Goal: Transaction & Acquisition: Obtain resource

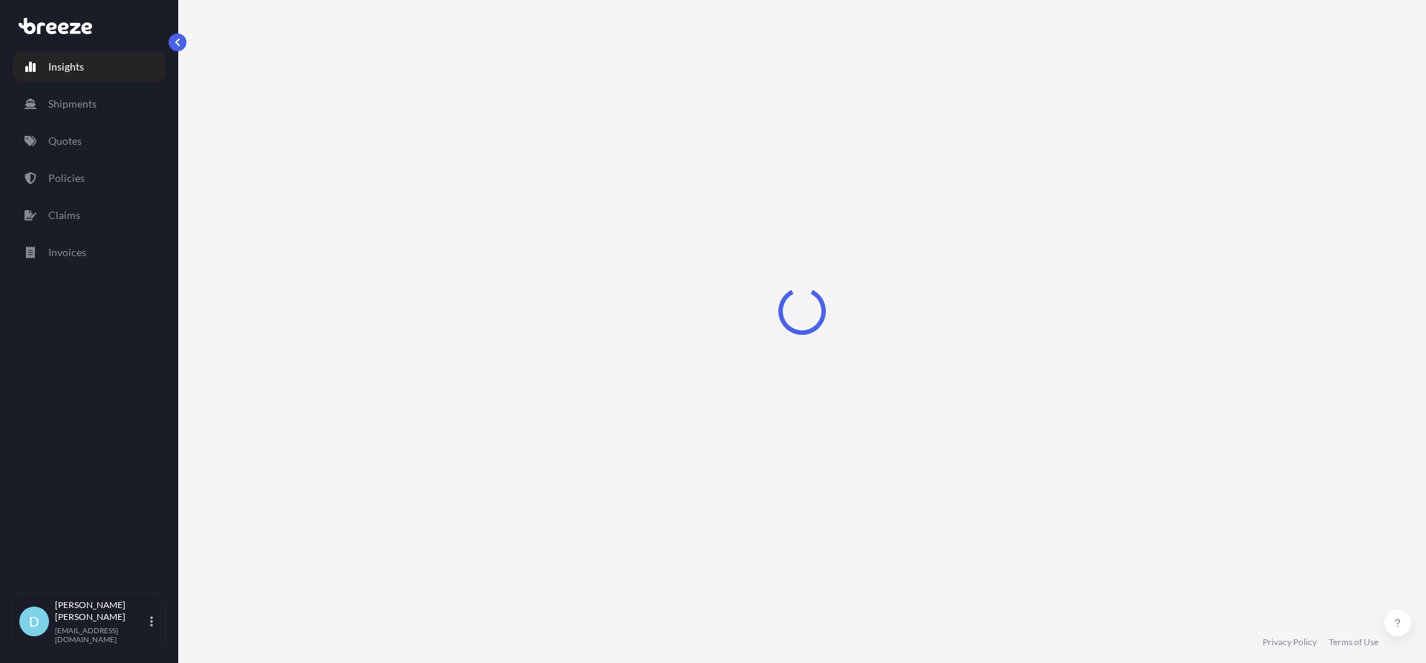
select select "2025"
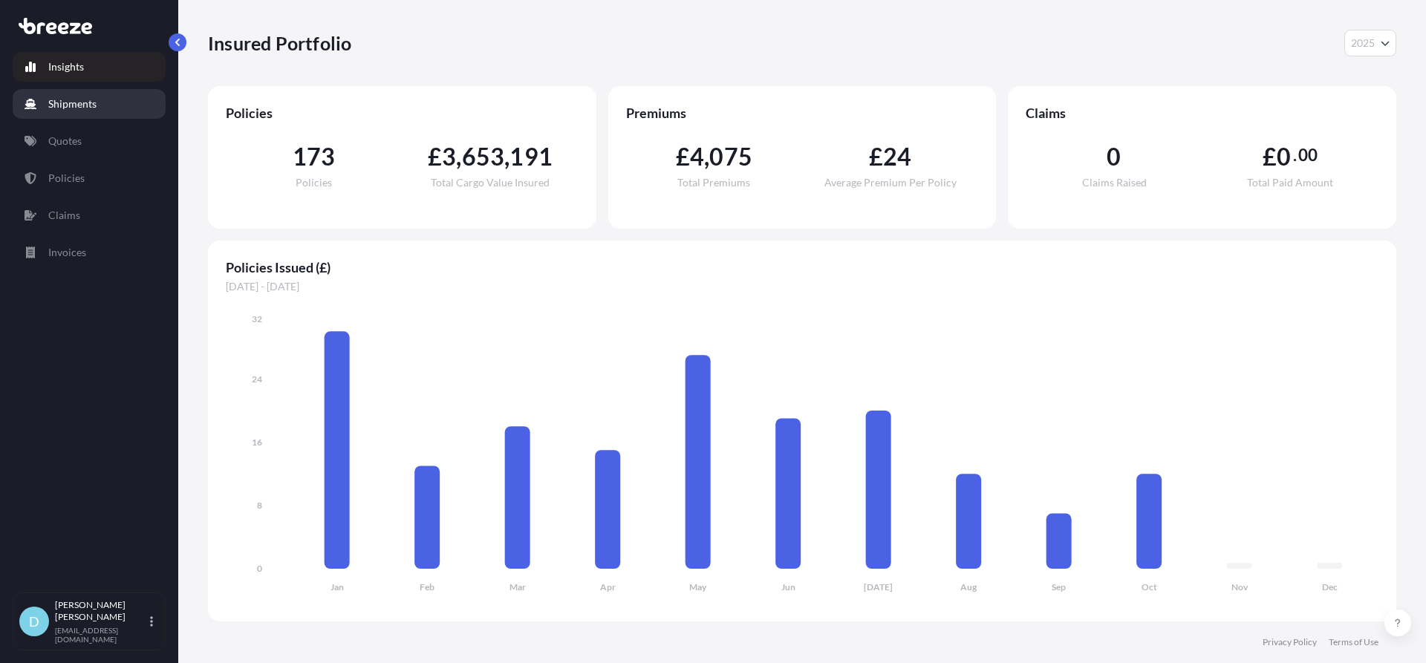
click at [88, 94] on link "Shipments" at bounding box center [89, 104] width 153 height 30
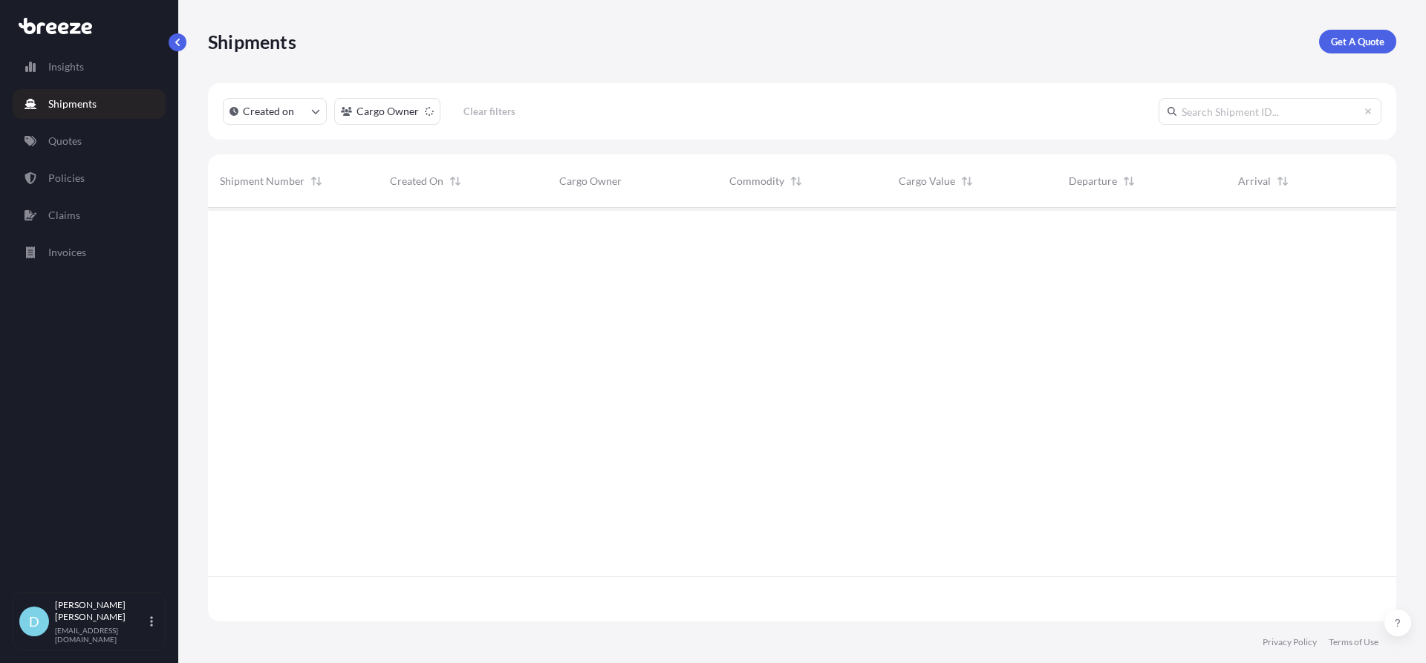
scroll to position [456, 1177]
click at [1333, 44] on p "Get A Quote" at bounding box center [1357, 41] width 53 height 15
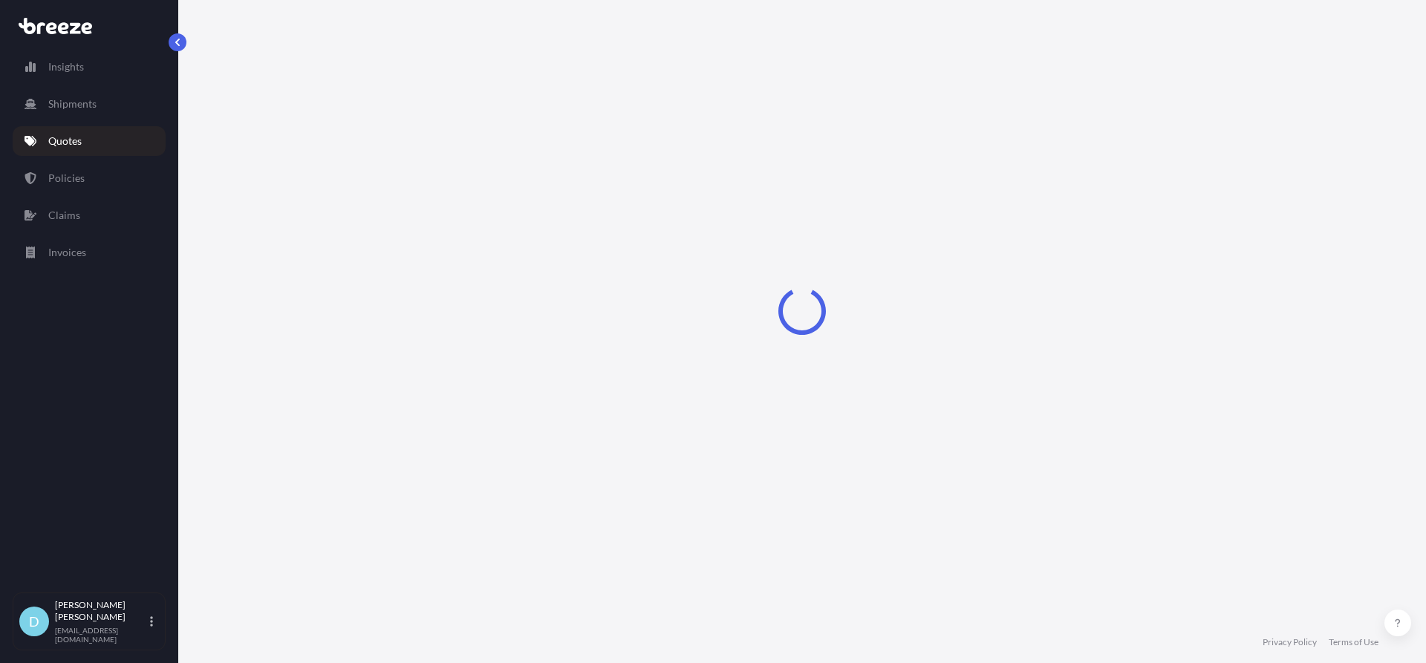
select select "Road"
select select "Sea"
select select "1"
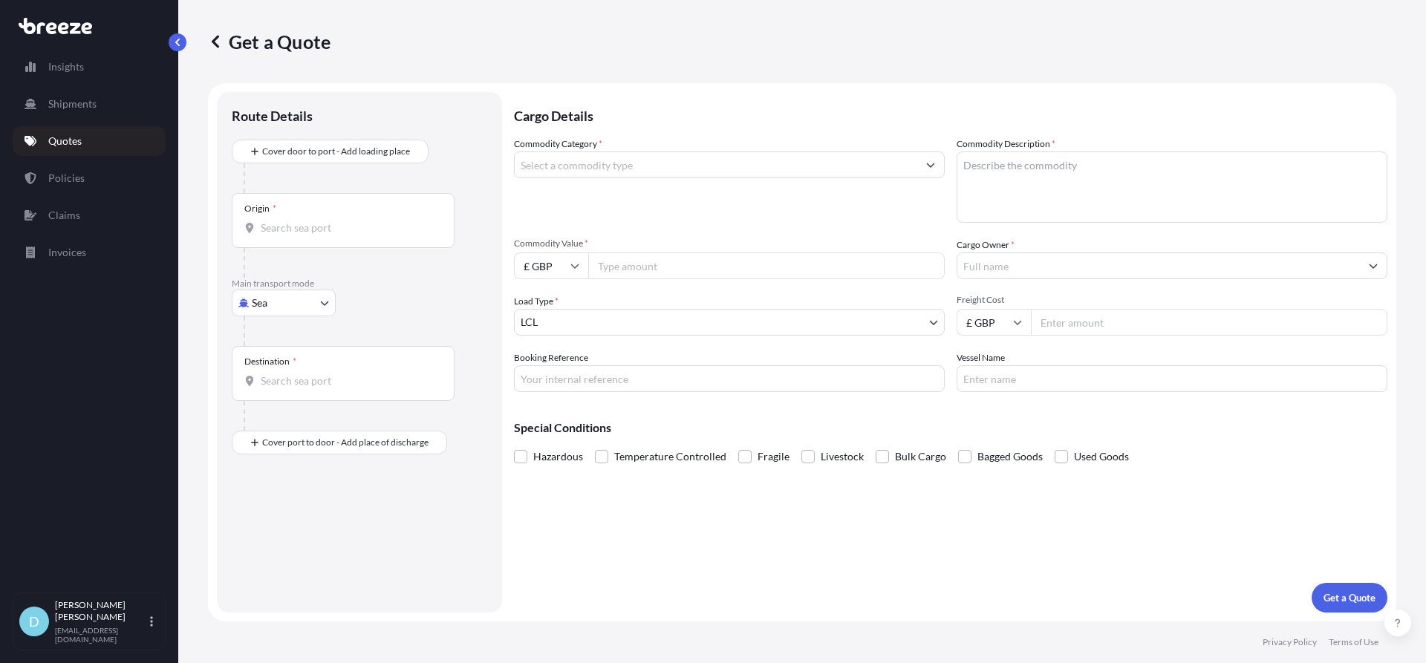
click at [314, 236] on div "Origin *" at bounding box center [343, 220] width 223 height 55
click at [314, 235] on input "Origin *" at bounding box center [348, 228] width 175 height 15
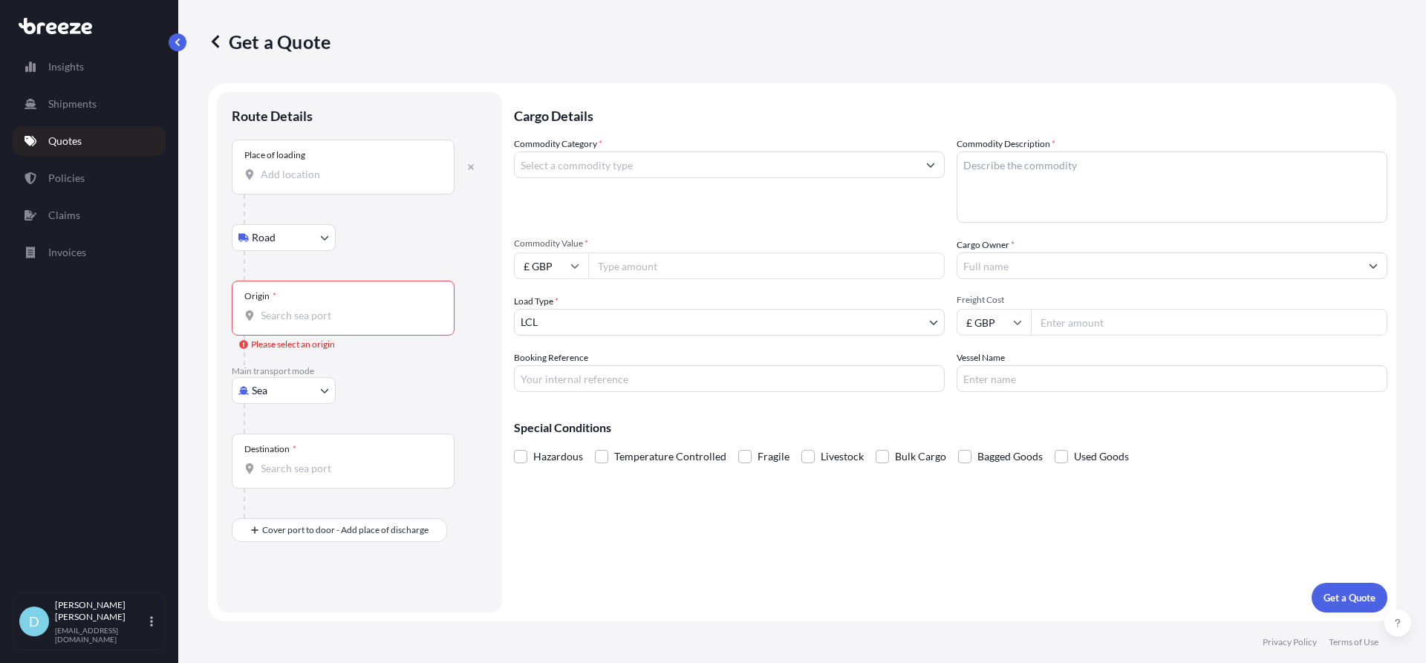
click at [304, 192] on div "Place of loading" at bounding box center [343, 167] width 223 height 55
click at [304, 182] on input "Place of loading" at bounding box center [348, 174] width 175 height 15
click at [304, 182] on div "Place of loading" at bounding box center [343, 167] width 223 height 55
click at [304, 182] on input "Place of loading" at bounding box center [348, 174] width 175 height 15
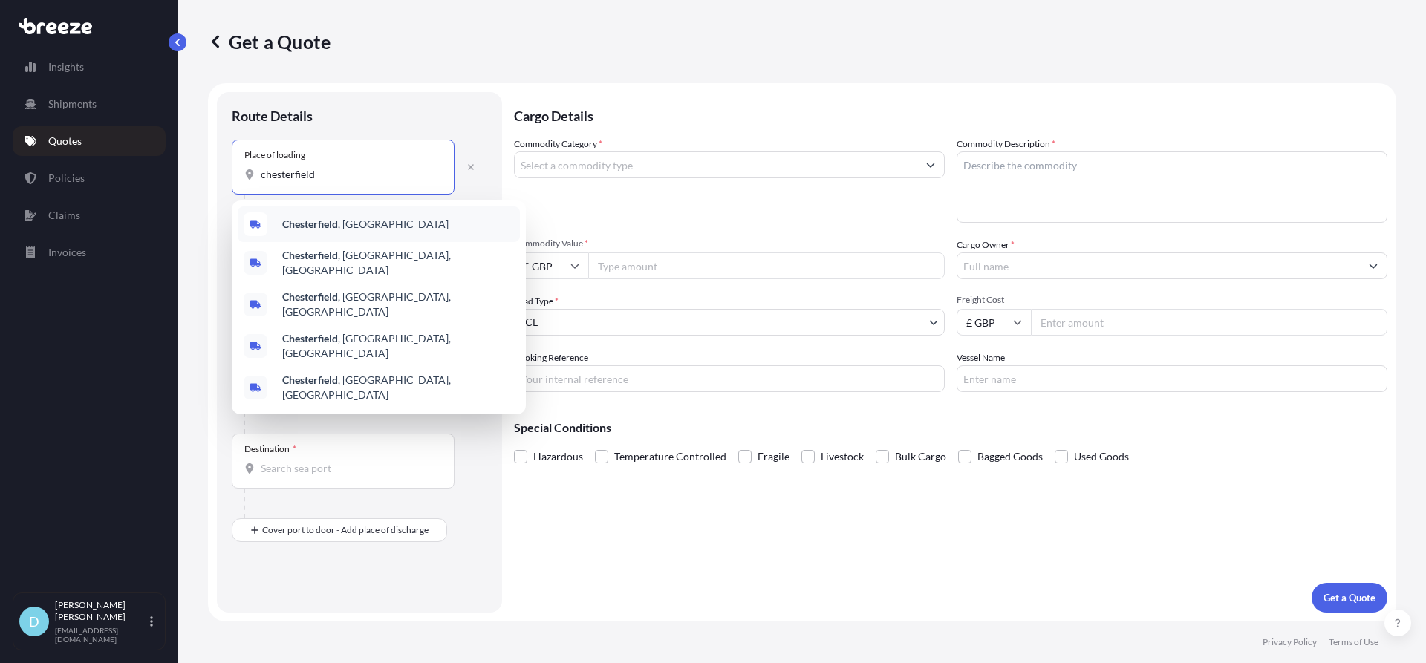
click at [310, 219] on b "Chesterfield" at bounding box center [310, 224] width 56 height 13
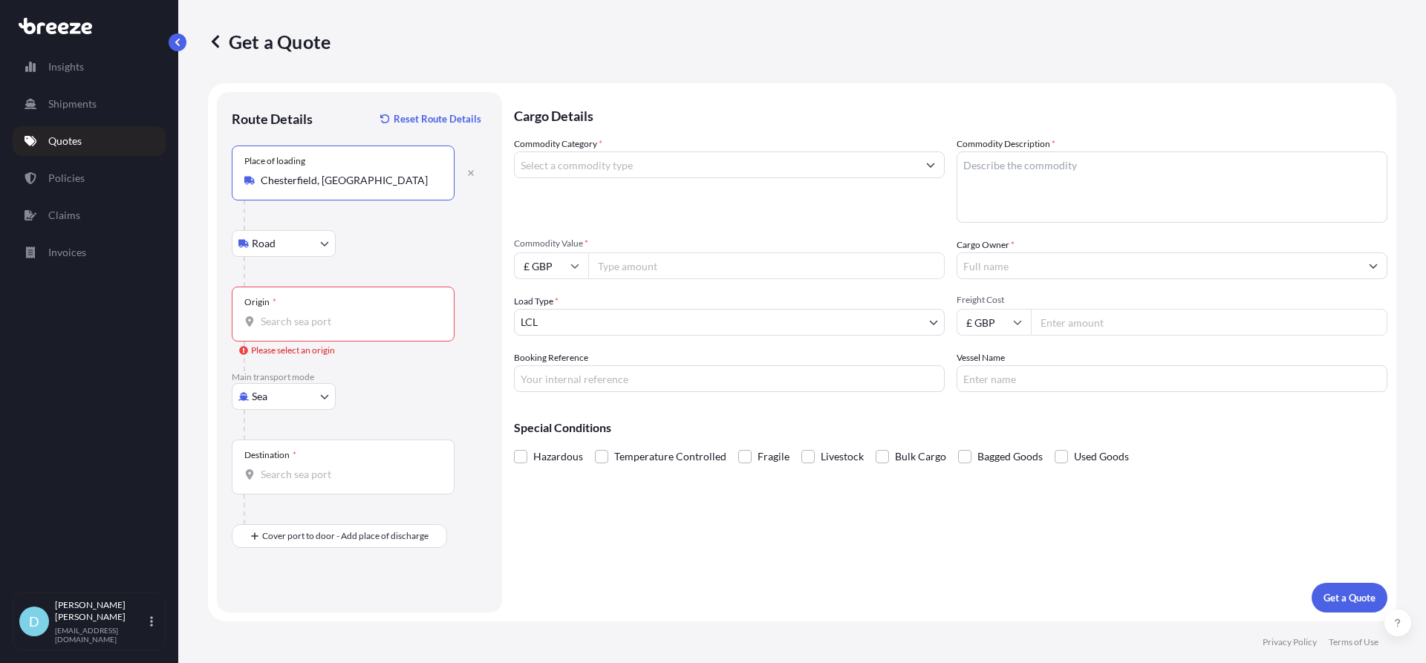
type input "Chesterfield, [GEOGRAPHIC_DATA]"
click at [329, 342] on div at bounding box center [349, 357] width 211 height 30
click at [329, 327] on input "Origin * Please select an origin" at bounding box center [348, 321] width 175 height 15
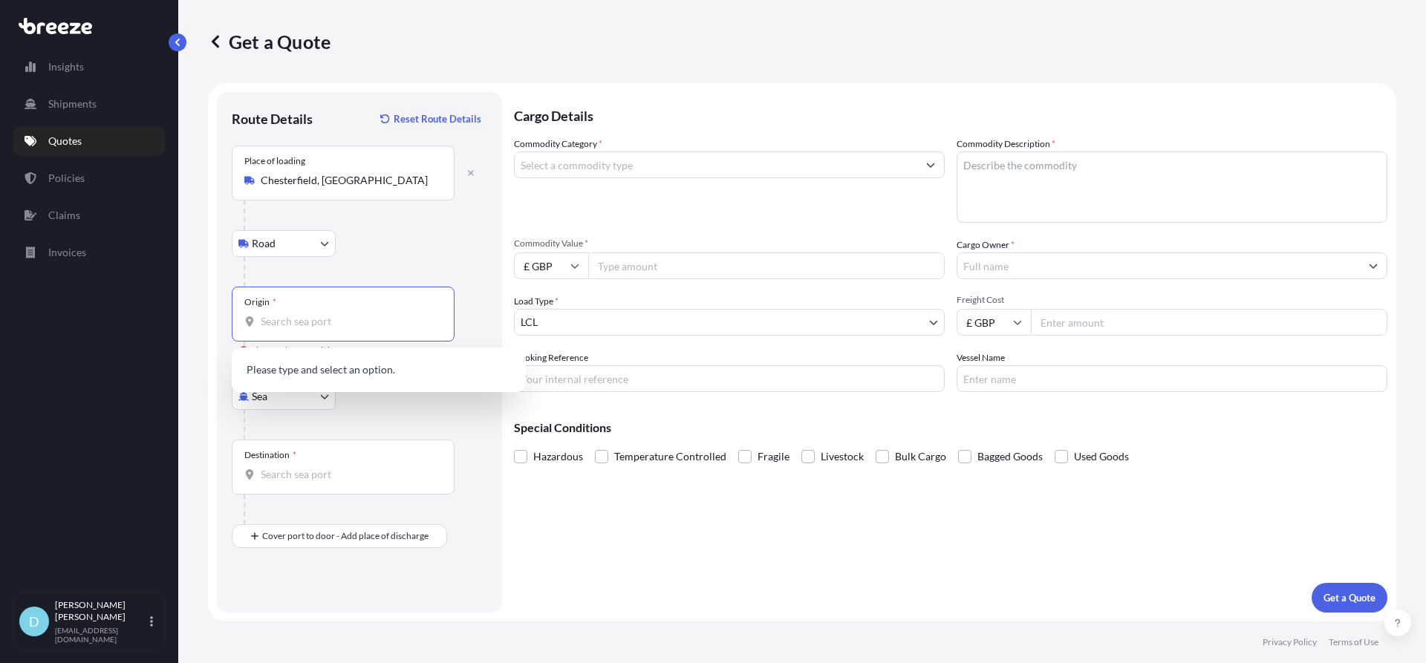
click at [278, 401] on body "0 options available. 5 options available. 0 options available. Insights Shipmen…" at bounding box center [713, 331] width 1426 height 663
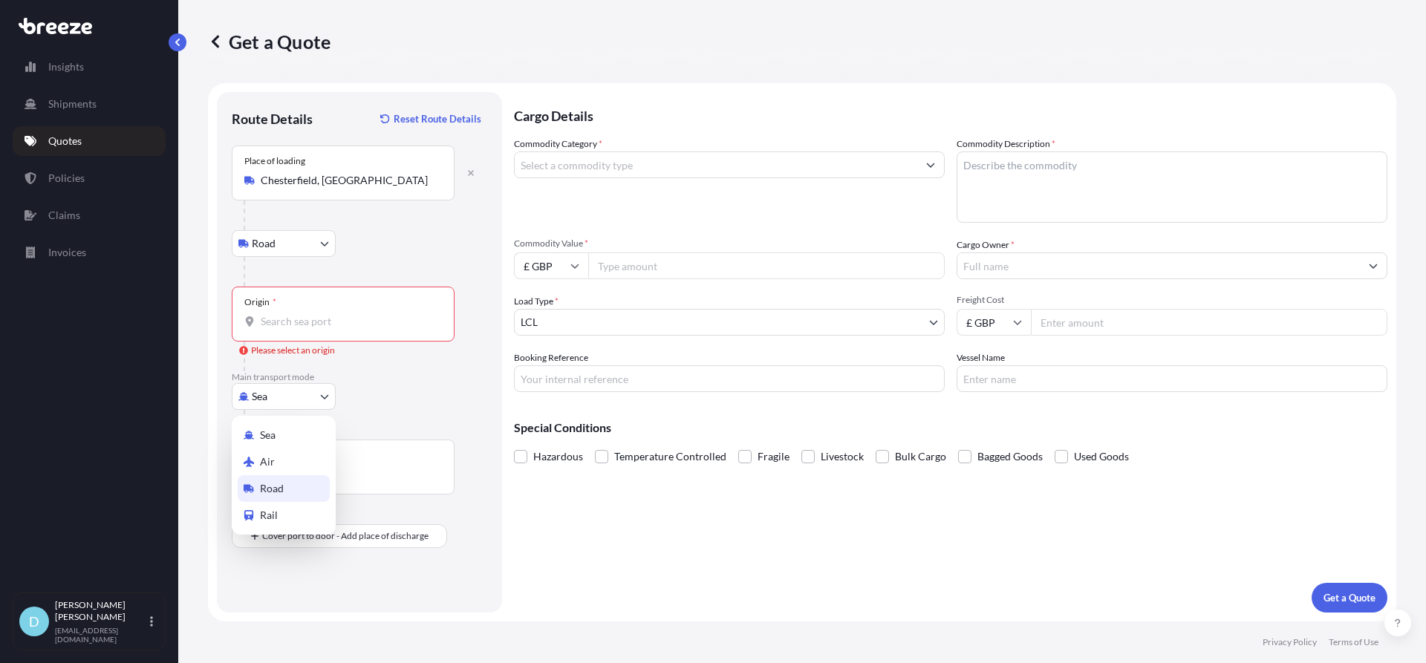
click at [289, 482] on div "Road" at bounding box center [284, 488] width 92 height 27
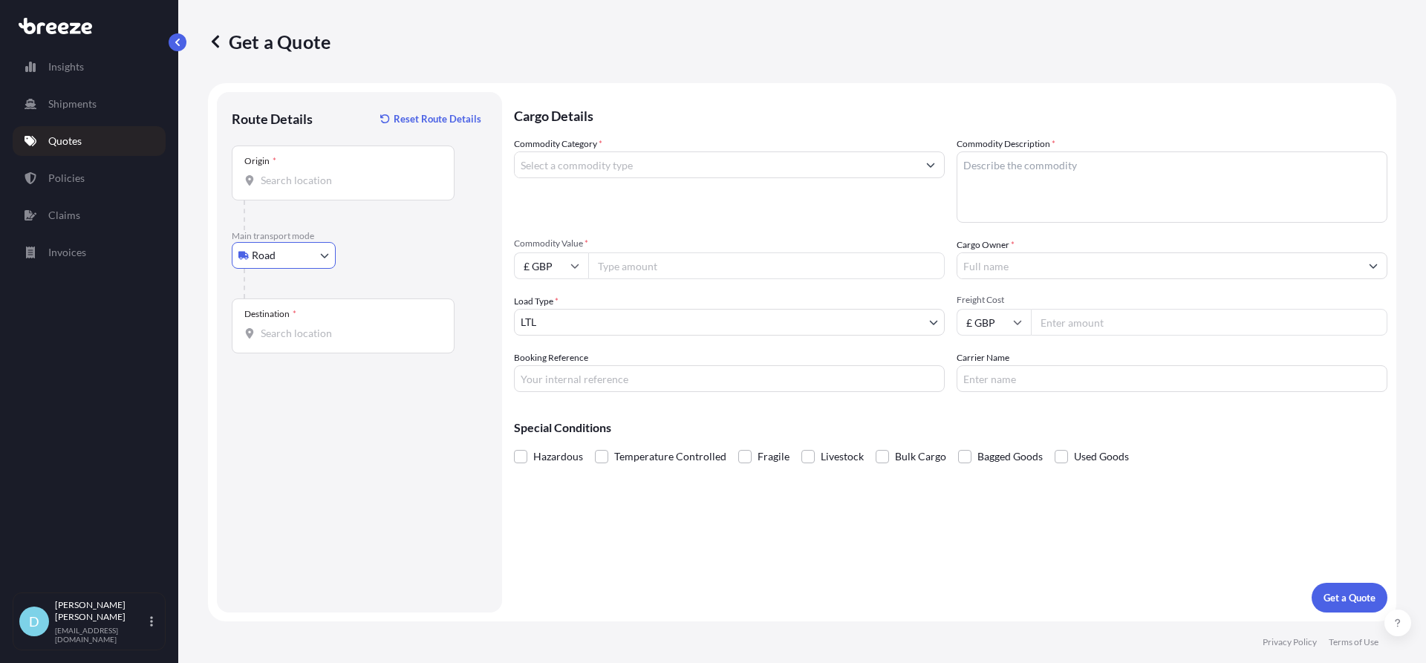
click at [339, 166] on div "Origin *" at bounding box center [343, 173] width 223 height 55
click at [339, 173] on input "Origin *" at bounding box center [348, 180] width 175 height 15
click at [275, 248] on div "Please type and select an option." at bounding box center [379, 228] width 294 height 45
click at [275, 253] on body "0 options available. 0 options available. Insights Shipments Quotes Policies Cl…" at bounding box center [713, 331] width 1426 height 663
click at [263, 319] on span "Air" at bounding box center [267, 320] width 15 height 15
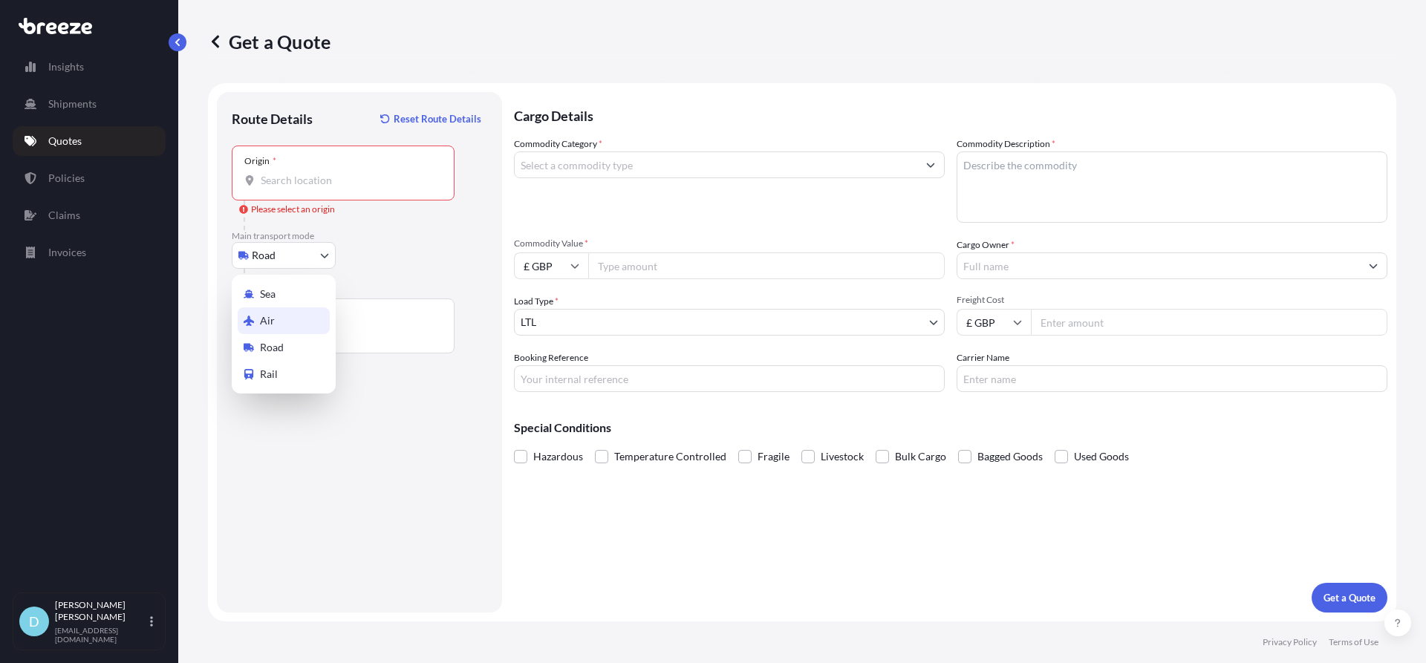
select select "Air"
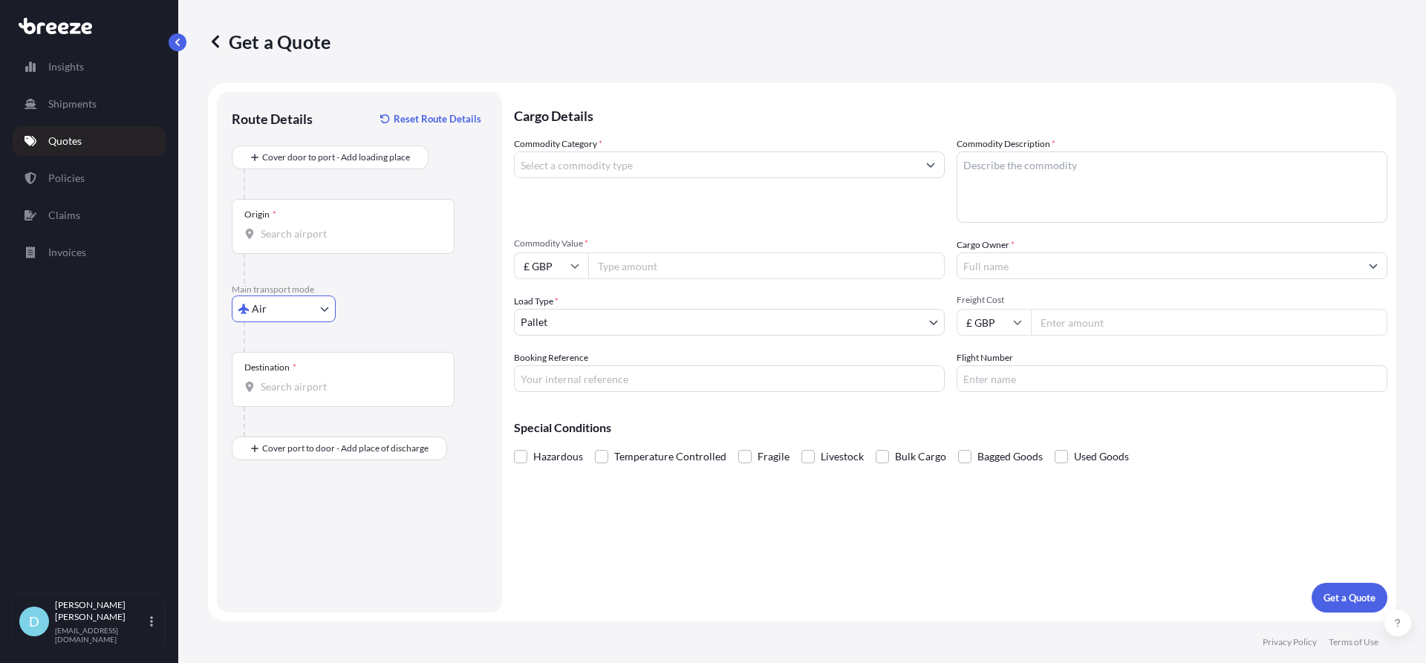
click at [337, 175] on div at bounding box center [366, 184] width 244 height 30
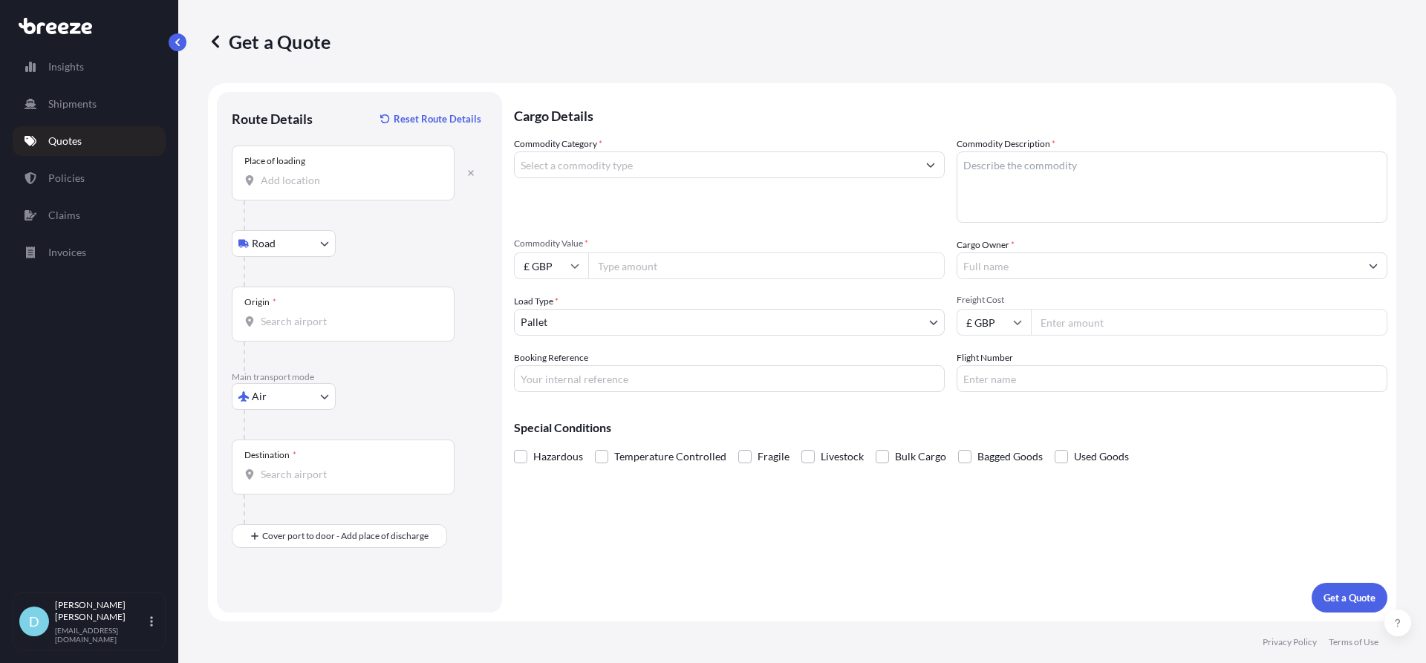
click at [337, 163] on div "Place of loading" at bounding box center [343, 173] width 223 height 55
click at [337, 173] on input "Place of loading" at bounding box center [348, 180] width 175 height 15
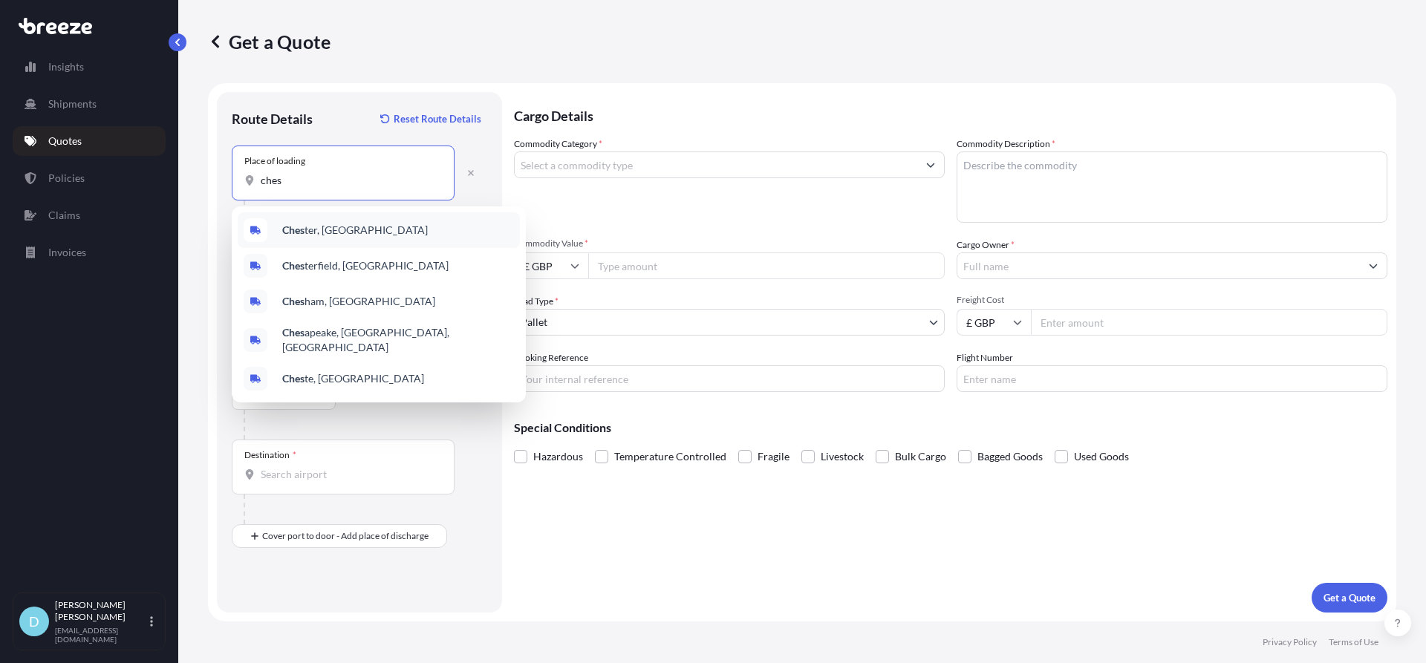
click at [313, 221] on div "Ches ter, [GEOGRAPHIC_DATA]" at bounding box center [379, 230] width 282 height 36
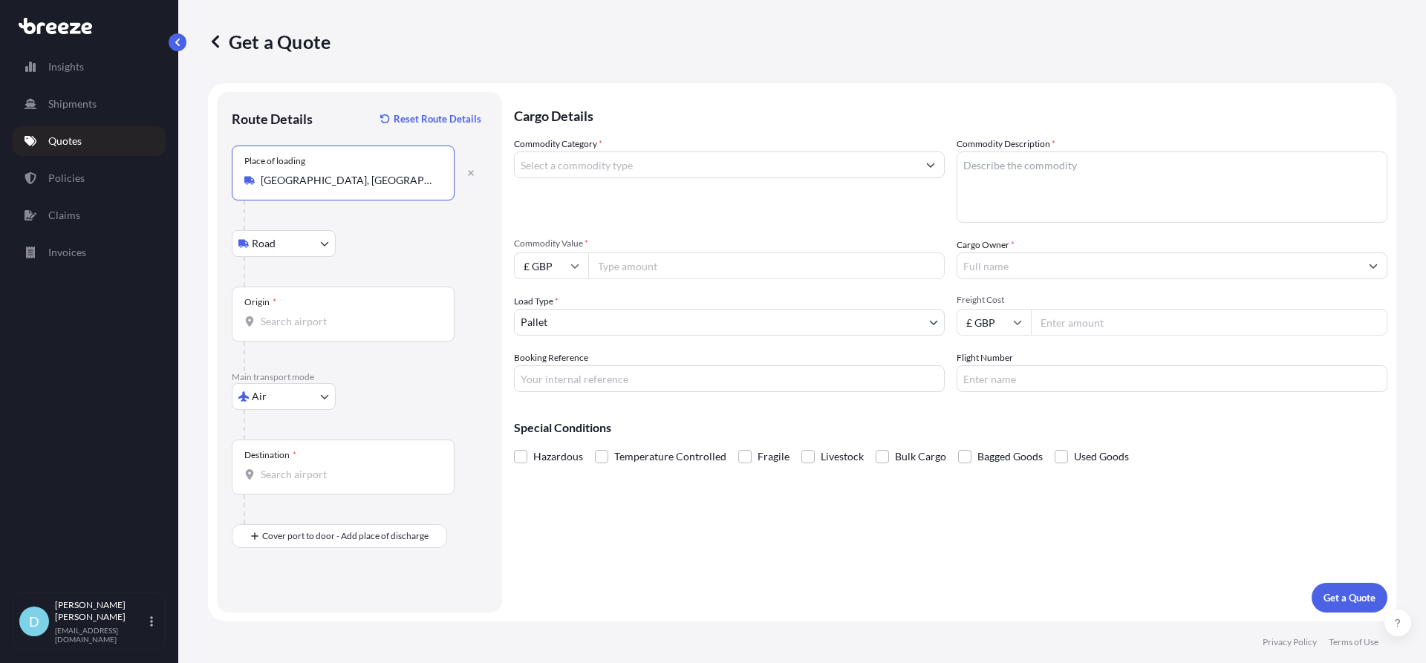
drag, startPoint x: 324, startPoint y: 181, endPoint x: 294, endPoint y: 183, distance: 29.7
click at [294, 183] on input "[GEOGRAPHIC_DATA], [GEOGRAPHIC_DATA]" at bounding box center [348, 180] width 175 height 15
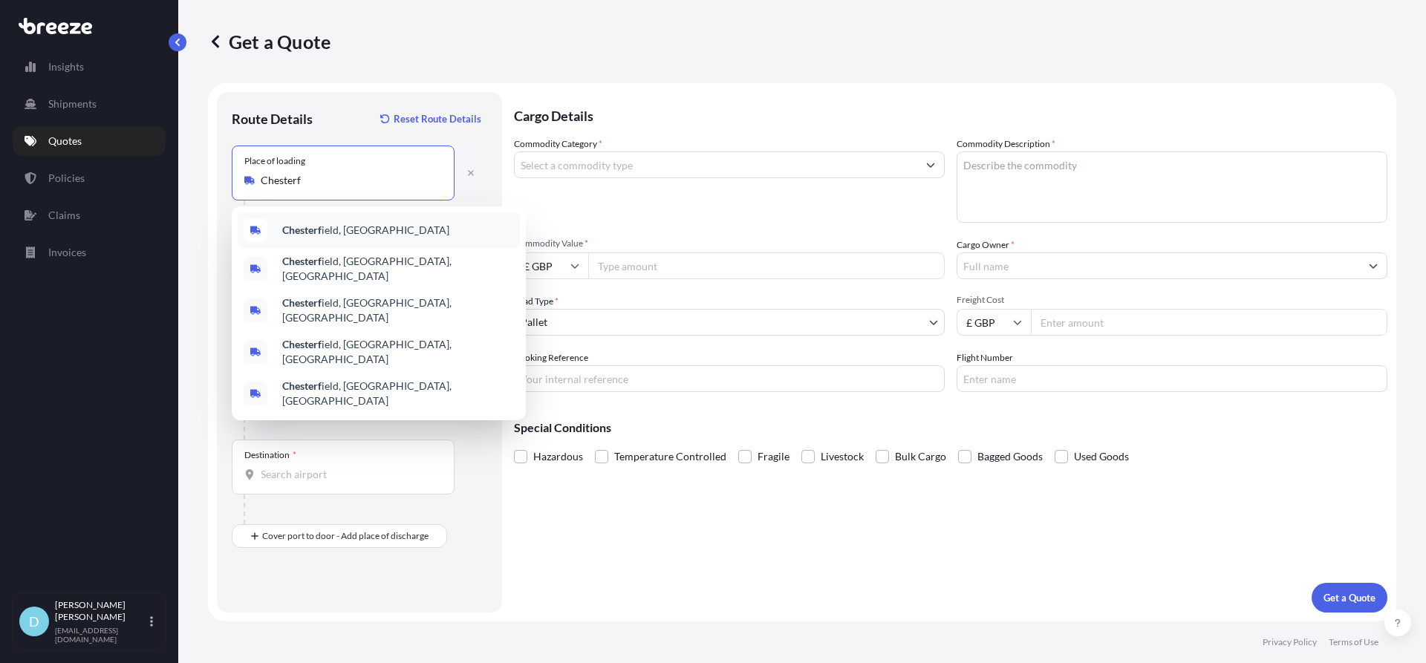
click at [304, 225] on b "Chesterf" at bounding box center [301, 230] width 39 height 13
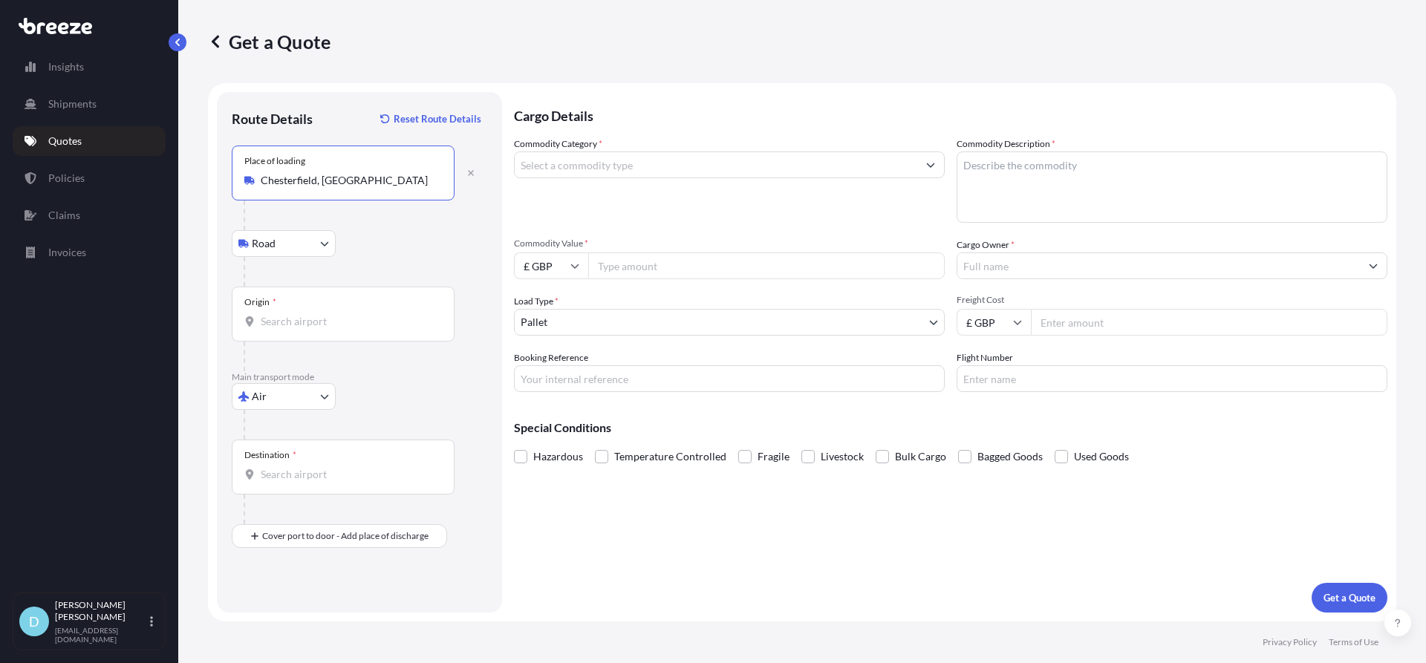
type input "Chesterfield, [GEOGRAPHIC_DATA]"
click at [295, 337] on div "Origin *" at bounding box center [343, 314] width 223 height 55
click at [295, 329] on input "Origin *" at bounding box center [348, 321] width 175 height 15
click at [289, 323] on input "Origin *" at bounding box center [348, 321] width 175 height 15
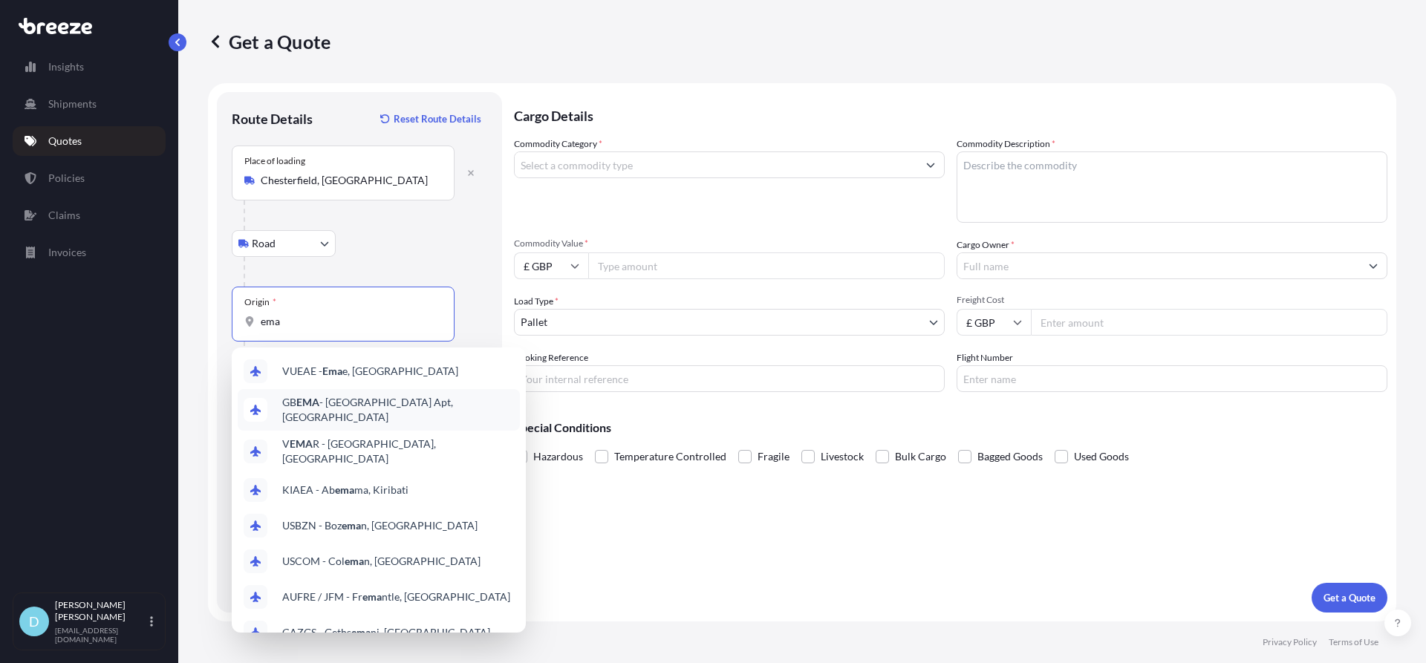
click at [293, 404] on span "GB EMA - [GEOGRAPHIC_DATA] Apt, [GEOGRAPHIC_DATA]" at bounding box center [398, 410] width 232 height 30
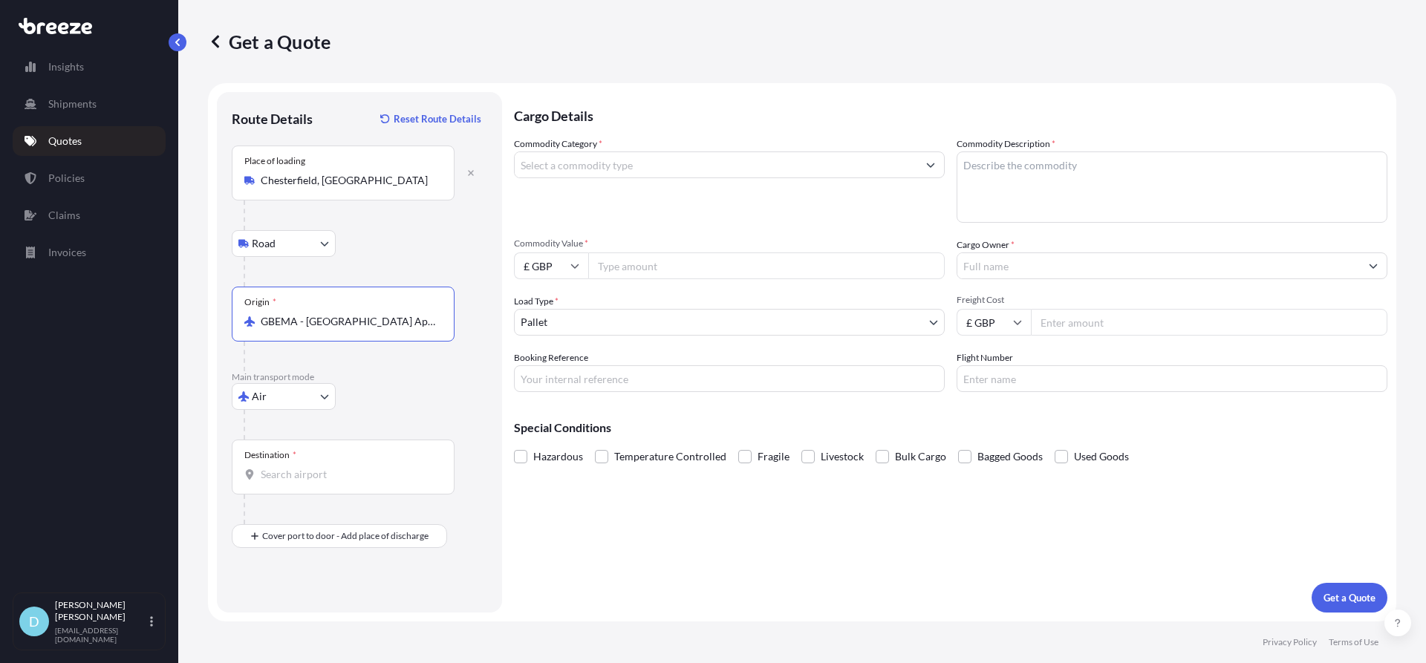
type input "GBEMA - [GEOGRAPHIC_DATA] Apt, [GEOGRAPHIC_DATA]"
click at [275, 407] on body "0 options available. 10 options available. Insights Shipments Quotes Policies C…" at bounding box center [713, 331] width 1426 height 663
click at [305, 463] on div "Destination *" at bounding box center [343, 467] width 223 height 55
click at [305, 467] on input "Destination *" at bounding box center [348, 474] width 175 height 15
type input "AUPER - [GEOGRAPHIC_DATA], [GEOGRAPHIC_DATA]"
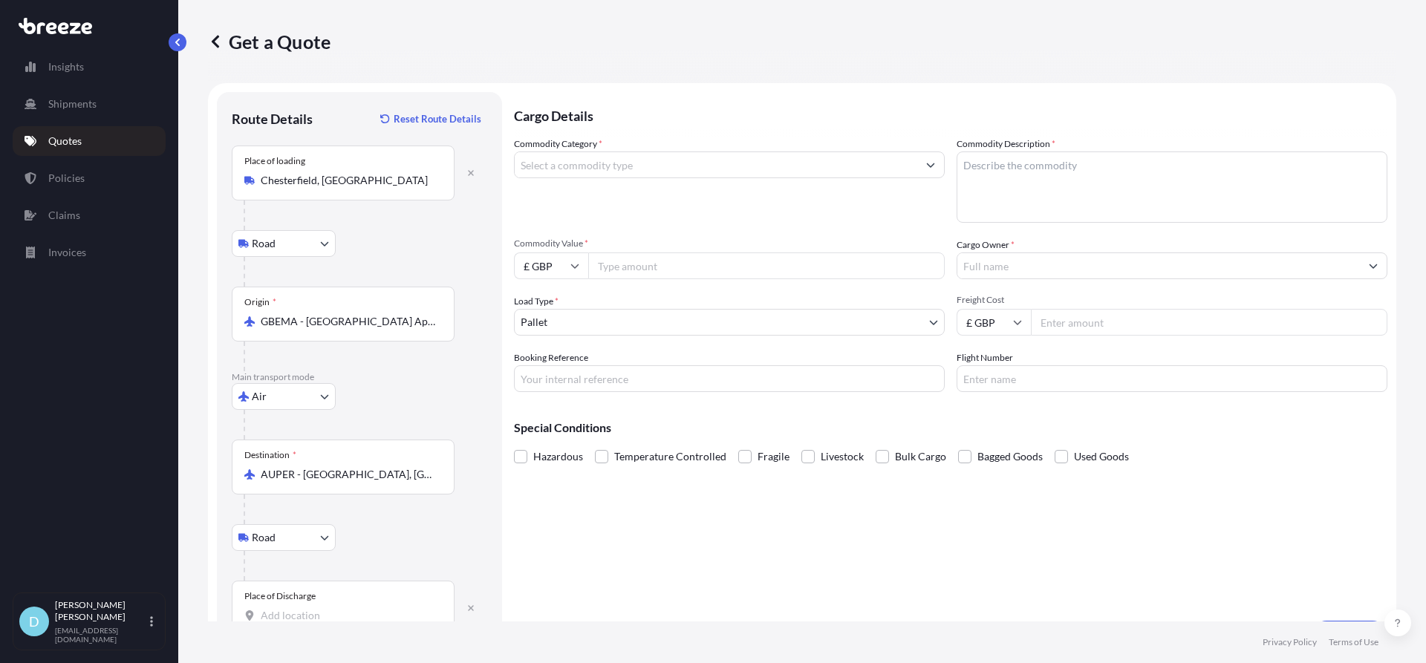
click at [290, 607] on div "Place of Discharge" at bounding box center [343, 608] width 223 height 55
click at [290, 608] on input "Place of Discharge" at bounding box center [348, 615] width 175 height 15
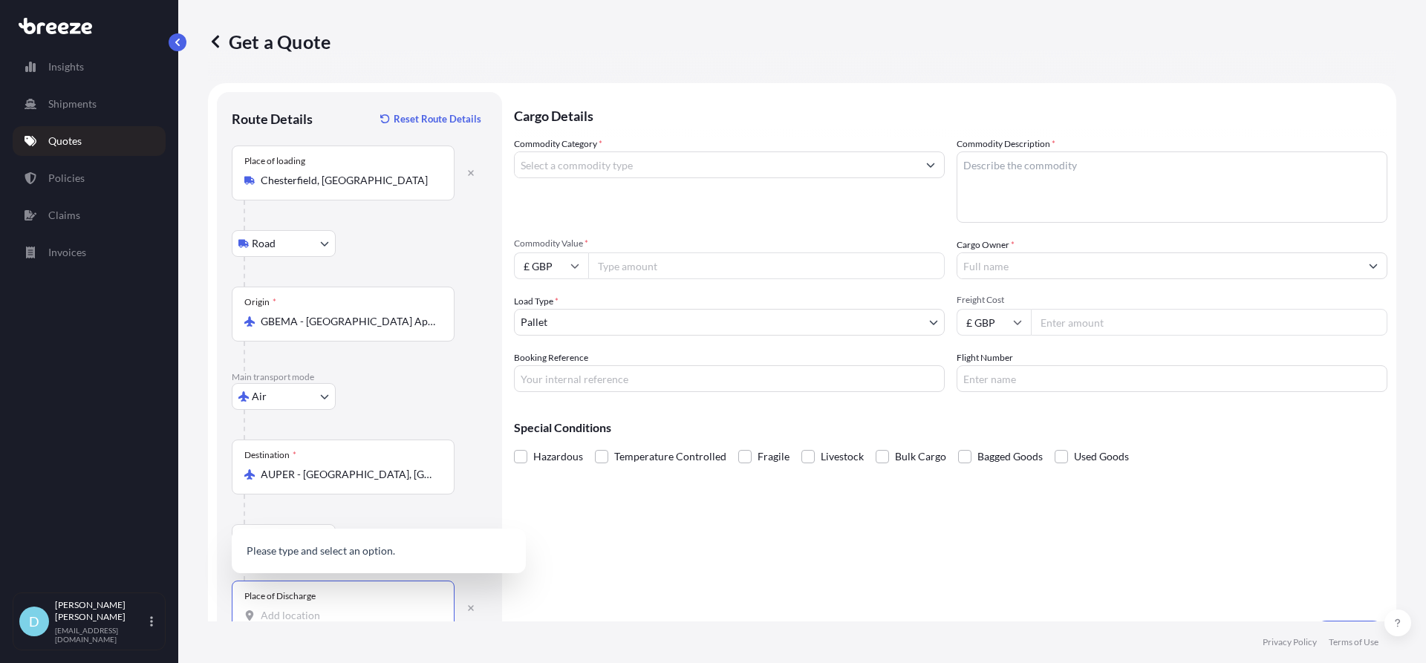
scroll to position [1, 0]
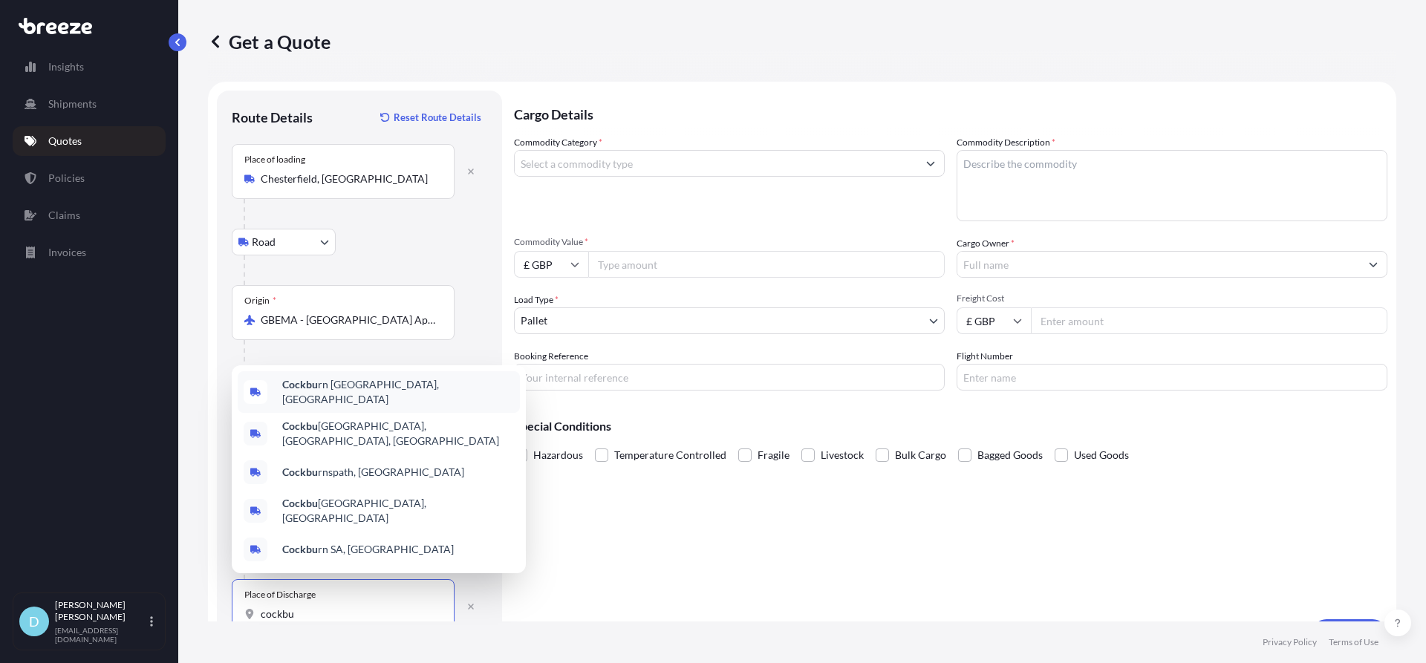
click at [383, 413] on div "Cockbu rn [GEOGRAPHIC_DATA], [GEOGRAPHIC_DATA]" at bounding box center [379, 392] width 282 height 42
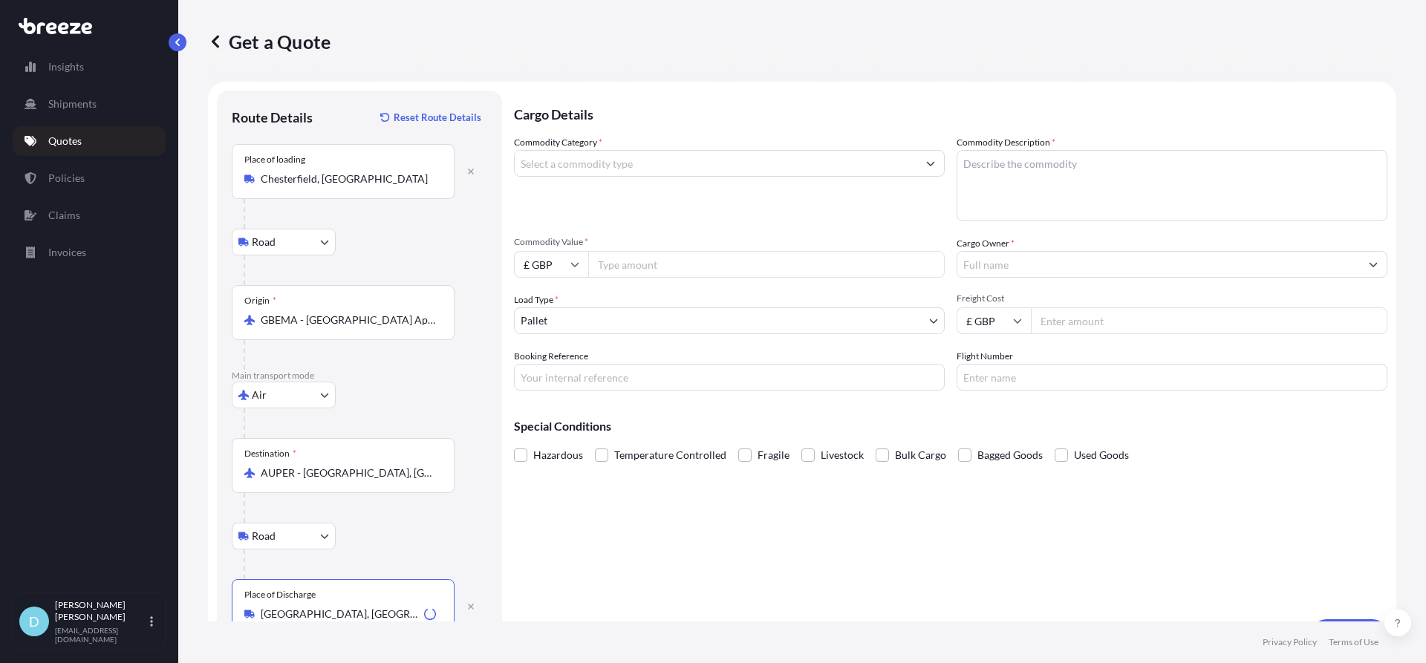
type input "[GEOGRAPHIC_DATA], [GEOGRAPHIC_DATA]"
click at [622, 165] on input "Commodity Category *" at bounding box center [716, 163] width 402 height 27
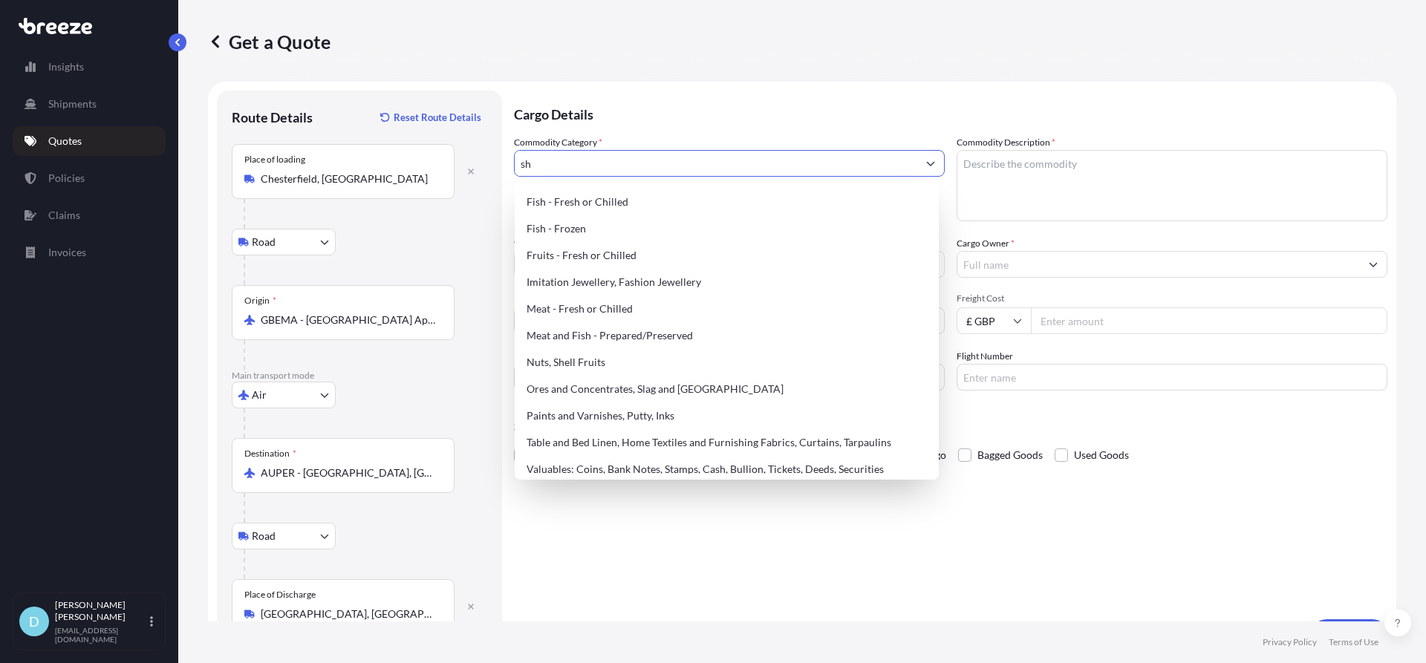
type input "s"
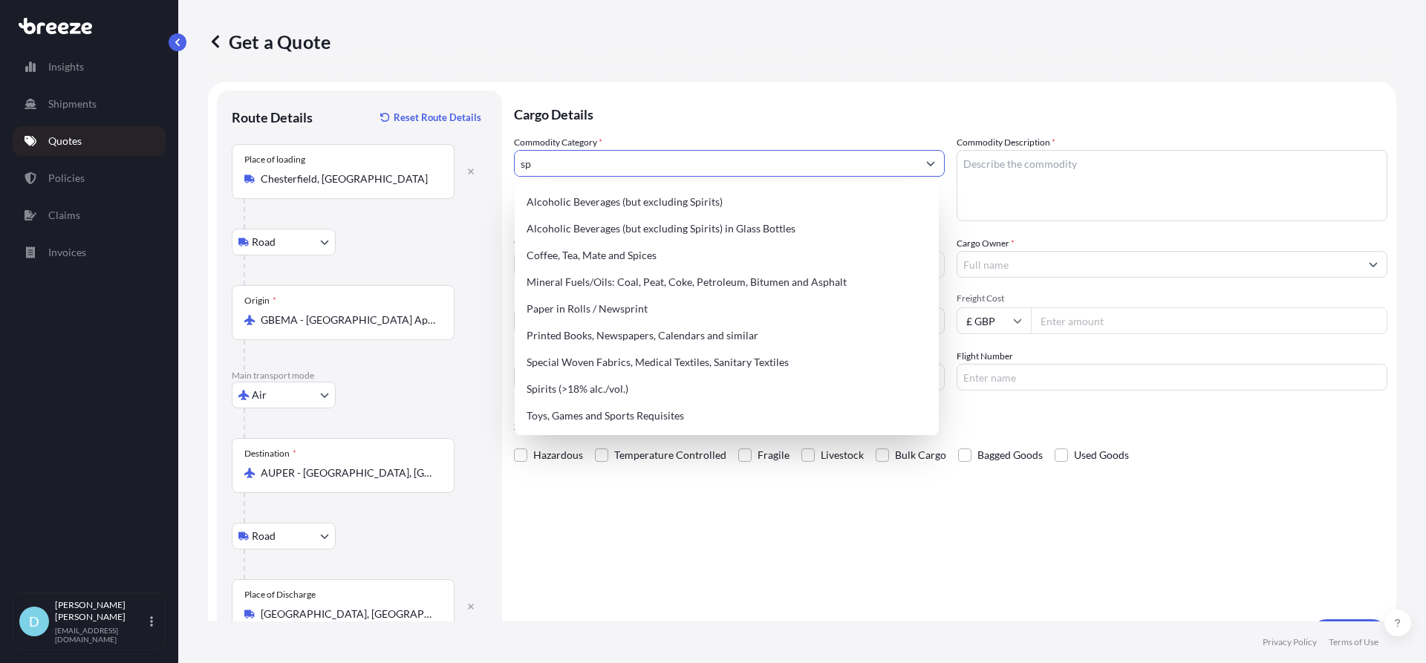
type input "s"
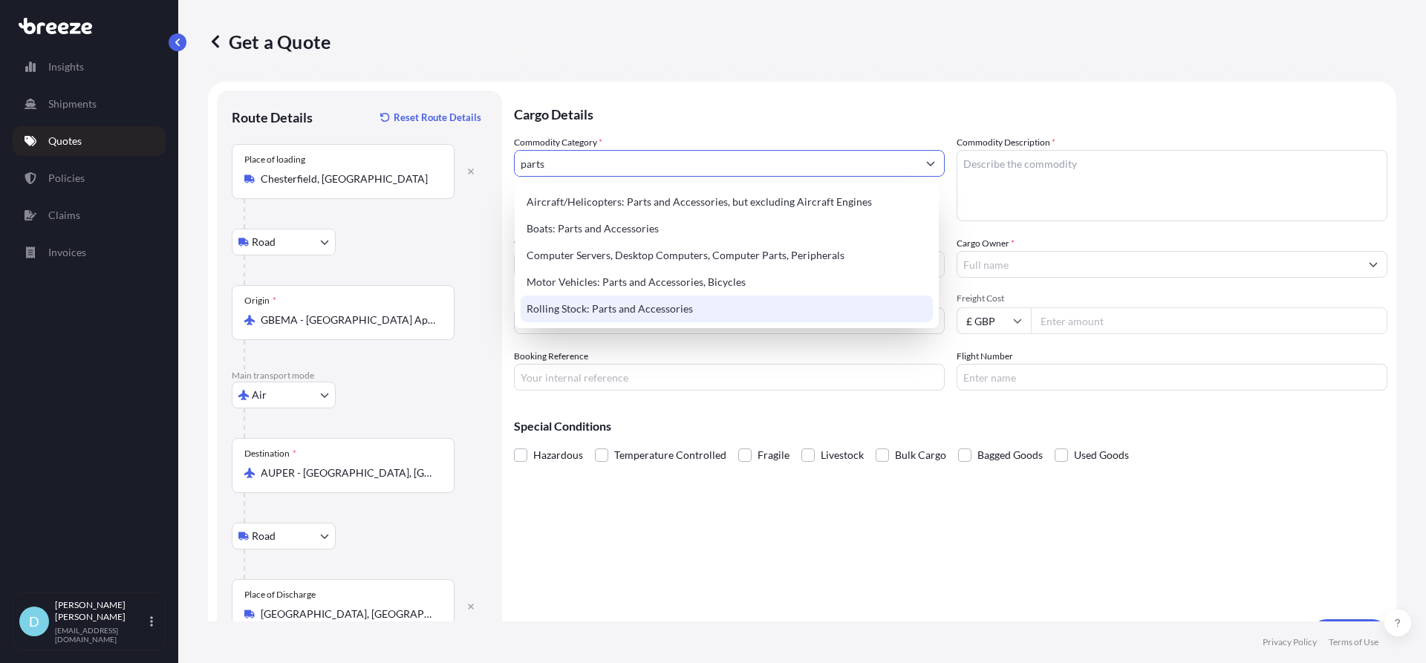
click at [551, 301] on div "Rolling Stock: Parts and Accessories" at bounding box center [727, 309] width 412 height 27
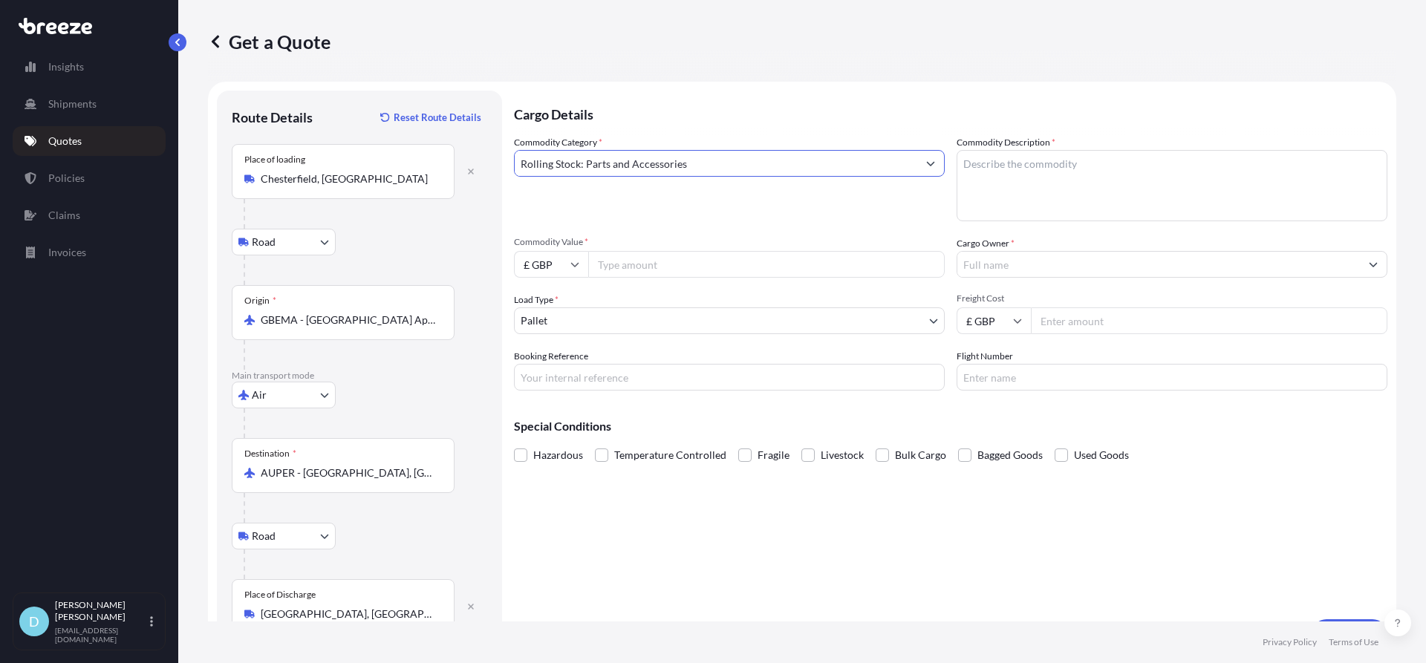
type input "Rolling Stock: Parts and Accessories"
click at [1086, 177] on textarea "Commodity Description *" at bounding box center [1171, 185] width 431 height 71
type textarea "Ships spares control panel"
click at [729, 256] on input "Commodity Value *" at bounding box center [766, 264] width 356 height 27
click at [729, 256] on input "6500" at bounding box center [766, 264] width 356 height 27
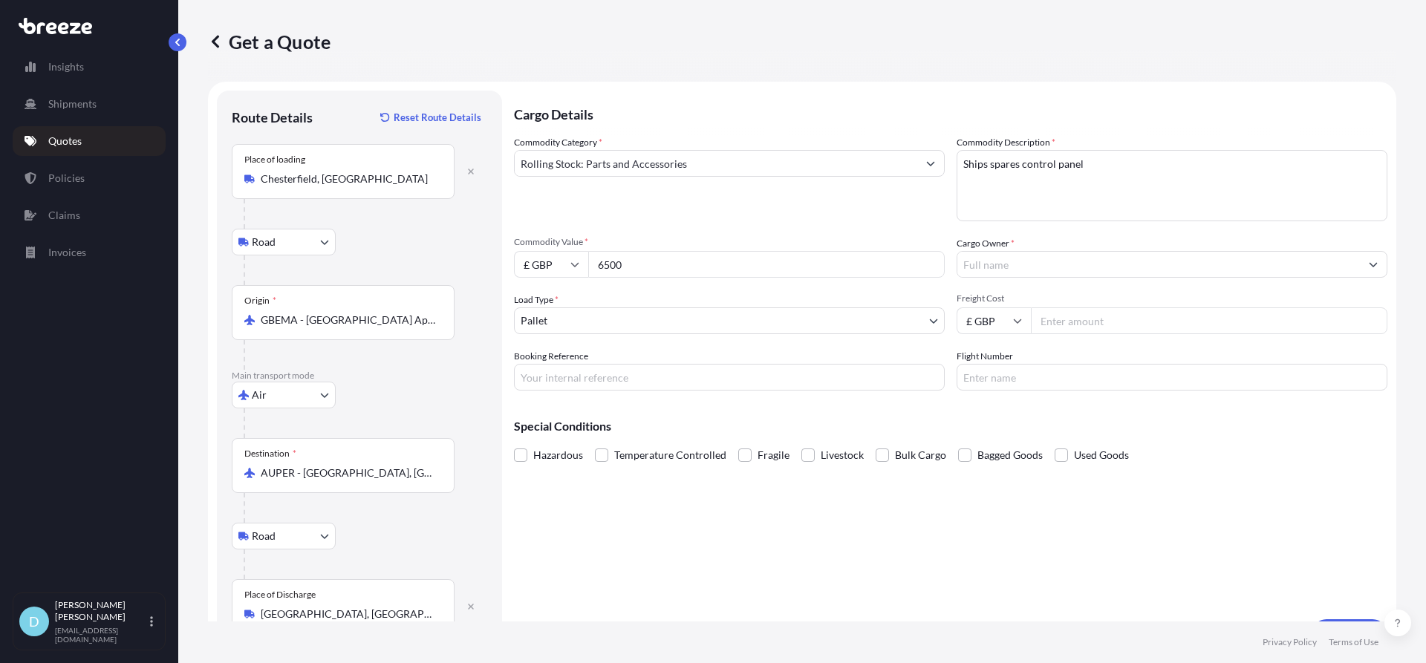
type input "6500"
click at [1019, 263] on input "Cargo Owner *" at bounding box center [1158, 264] width 402 height 27
type input "p"
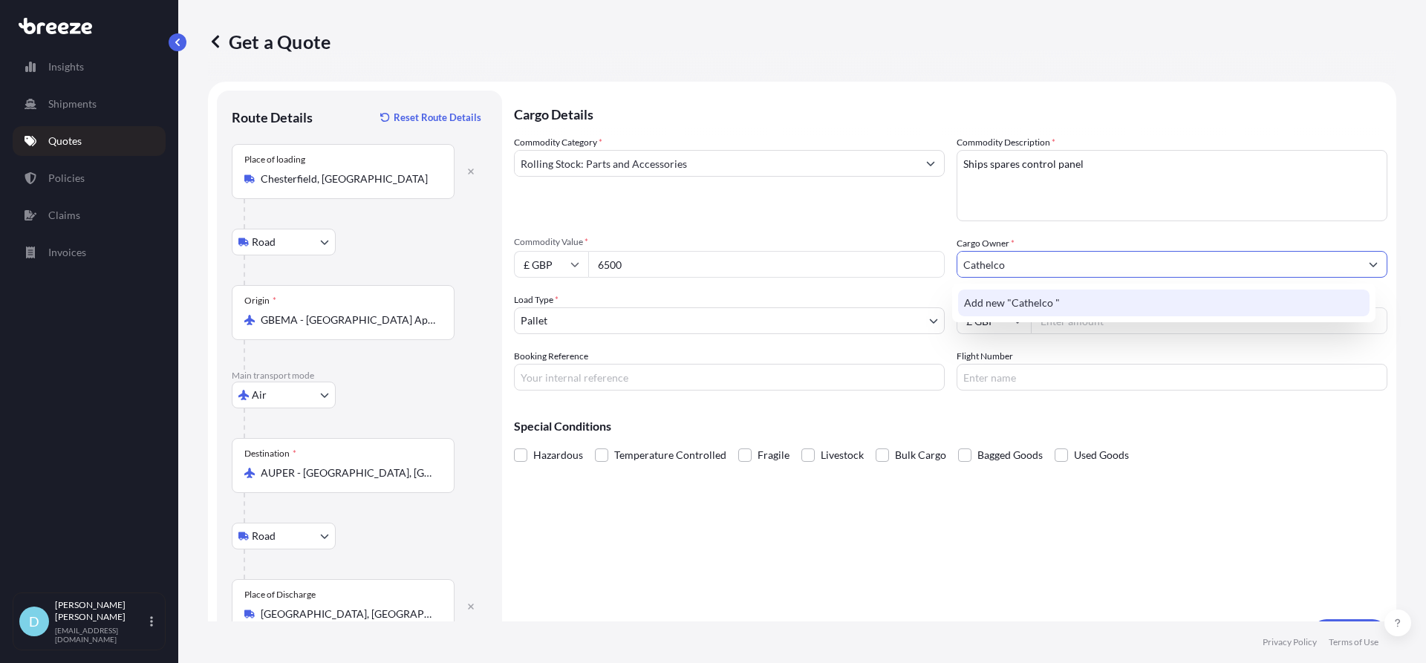
click at [1005, 304] on span "Add new "Cathelco "" at bounding box center [1012, 303] width 96 height 15
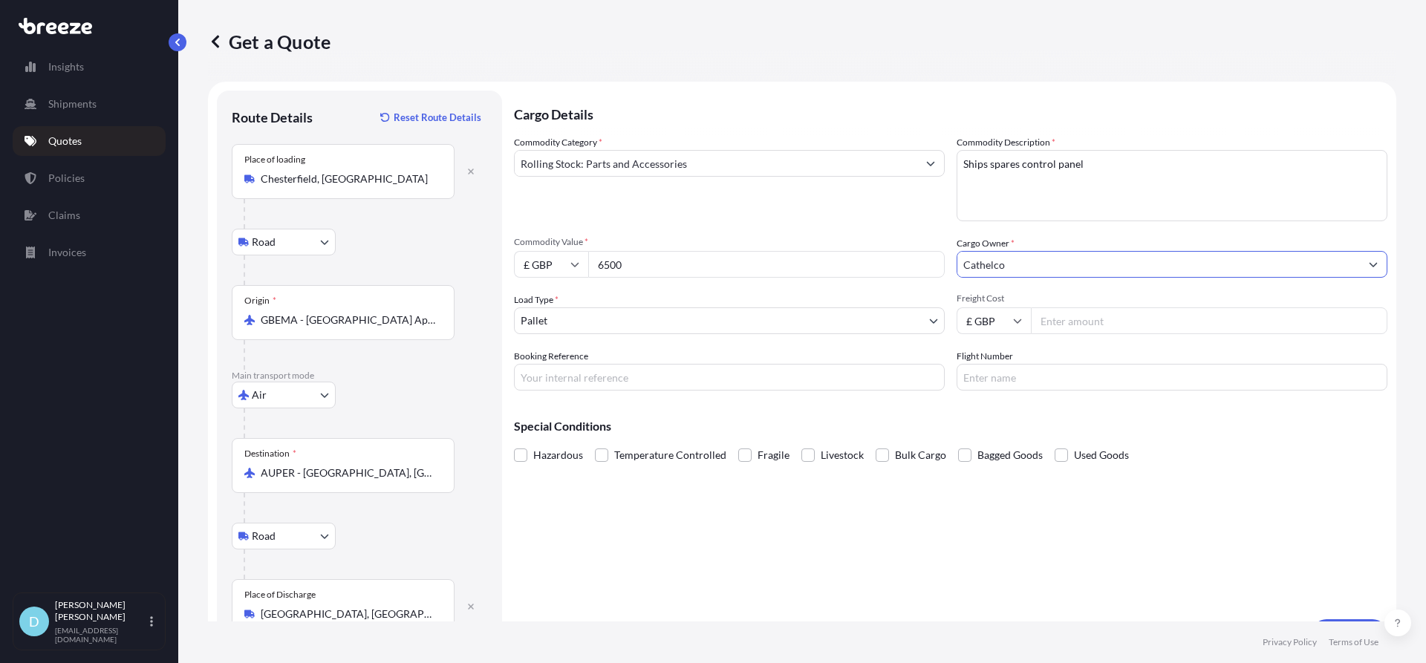
type input "Cathelco"
click at [656, 359] on div "Booking Reference" at bounding box center [729, 370] width 431 height 42
click at [634, 370] on input "Booking Reference" at bounding box center [729, 377] width 431 height 27
paste input "EX25006129"
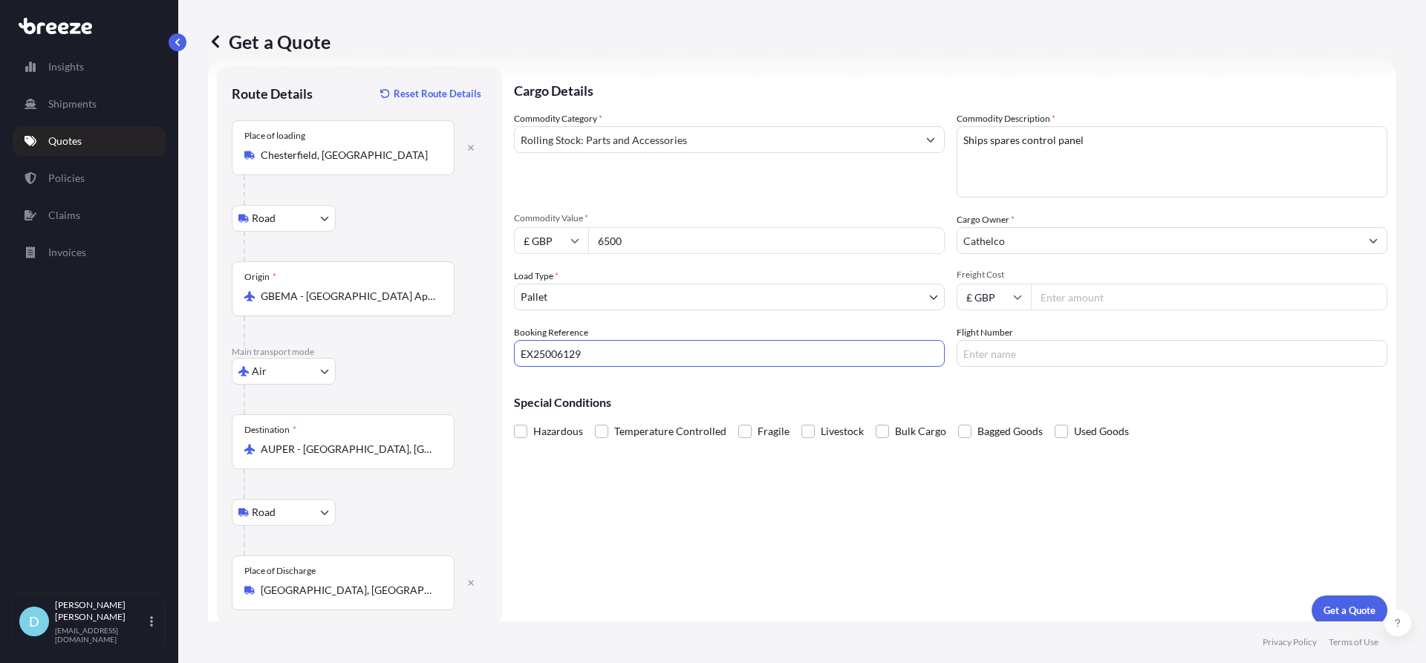
scroll to position [38, 0]
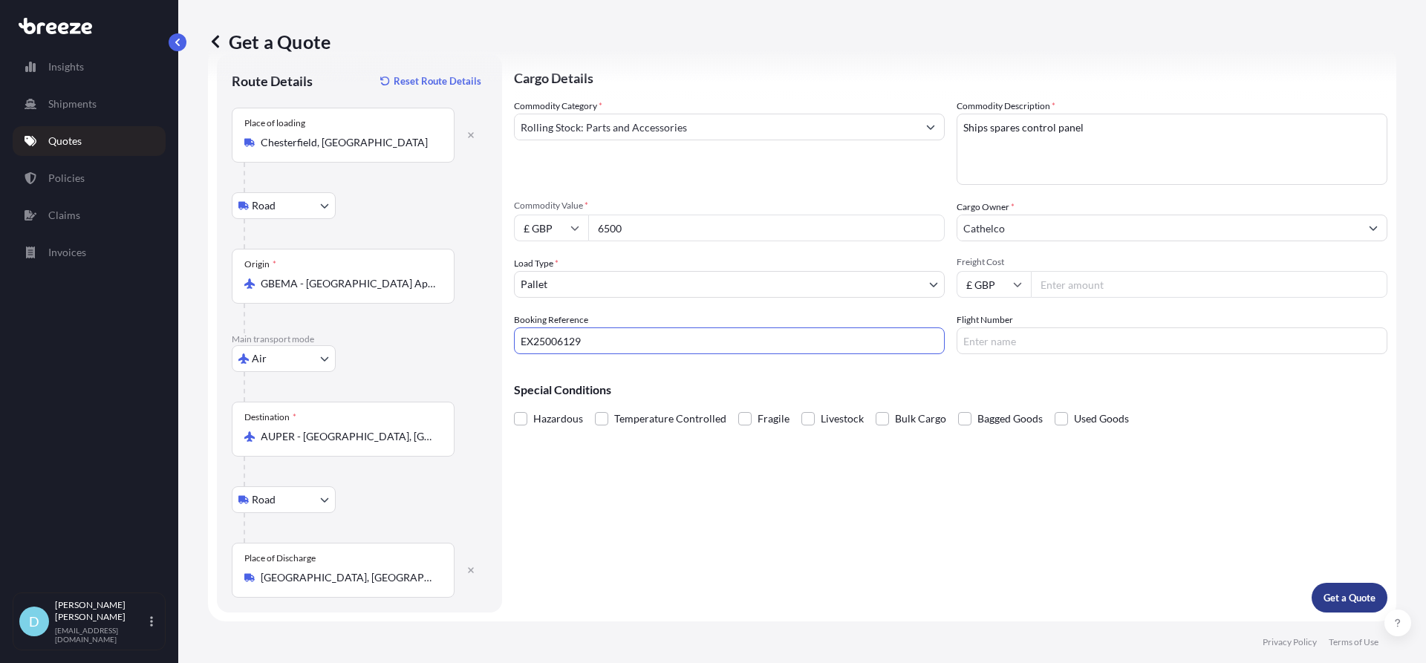
type input "EX25006129"
click at [1318, 607] on button "Get a Quote" at bounding box center [1349, 598] width 76 height 30
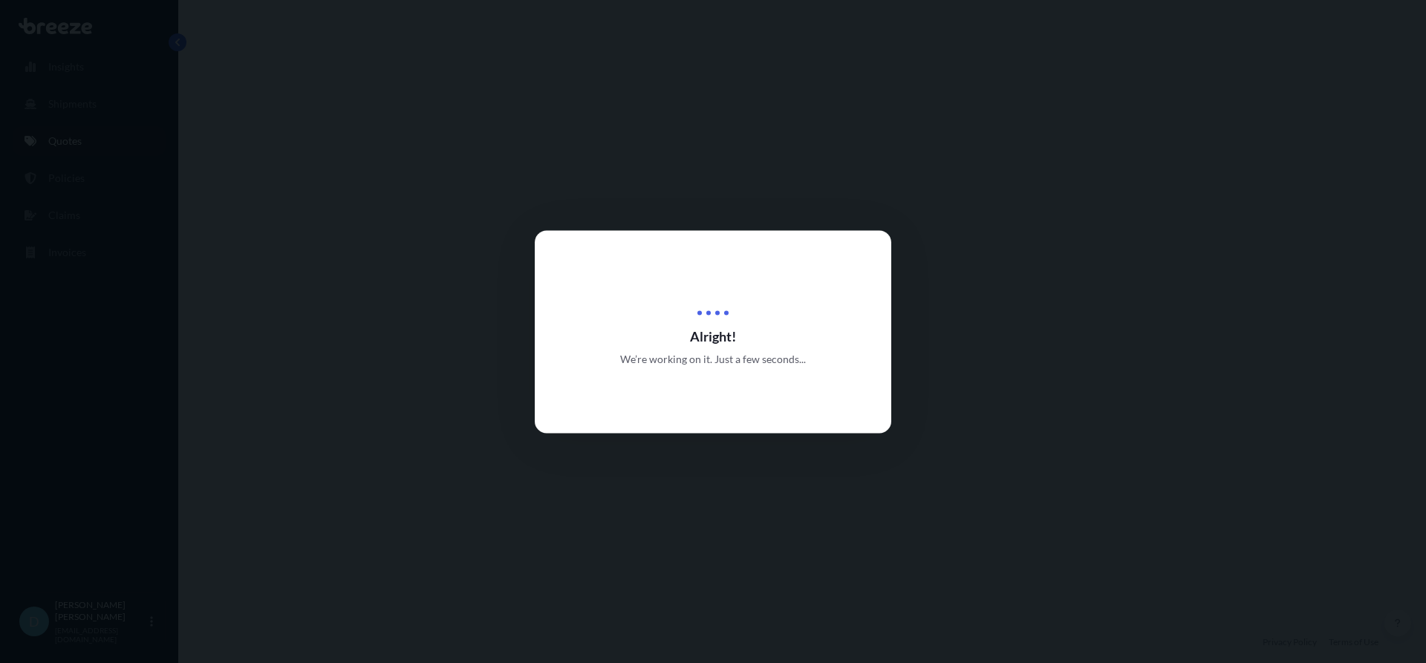
select select "Road"
select select "Air"
select select "Road"
select select "1"
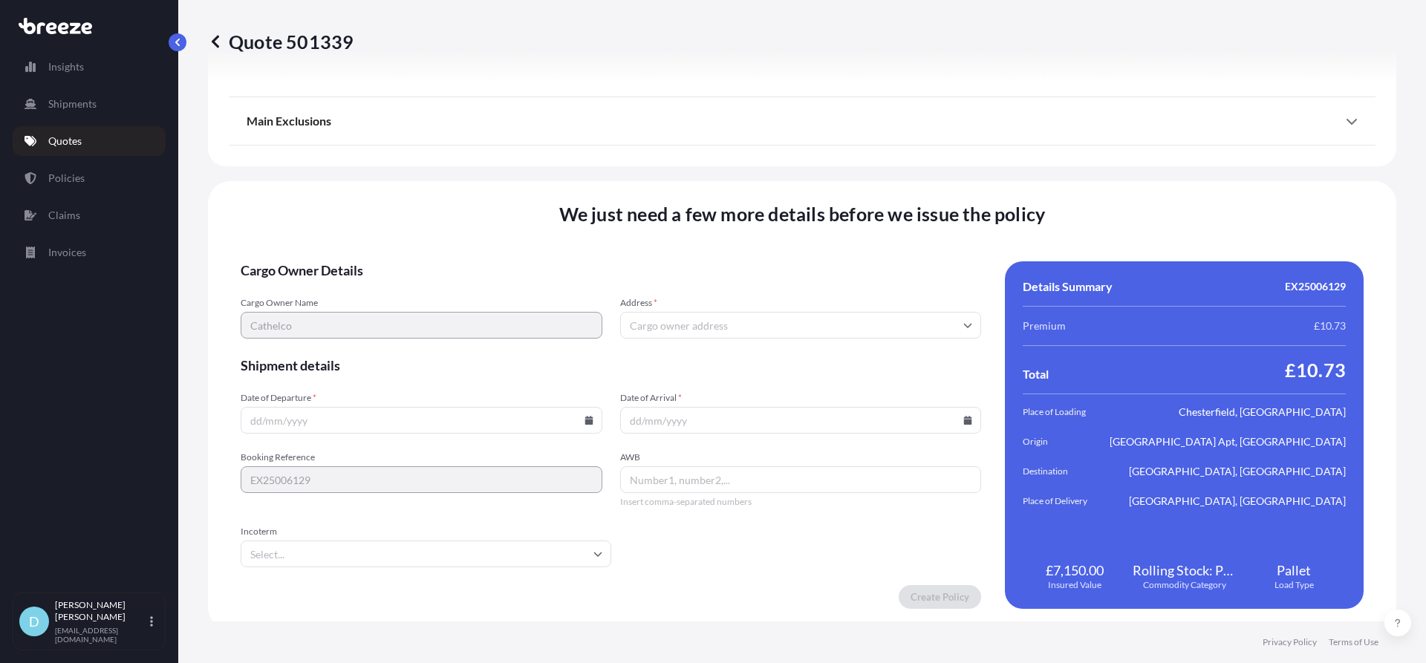
scroll to position [1973, 0]
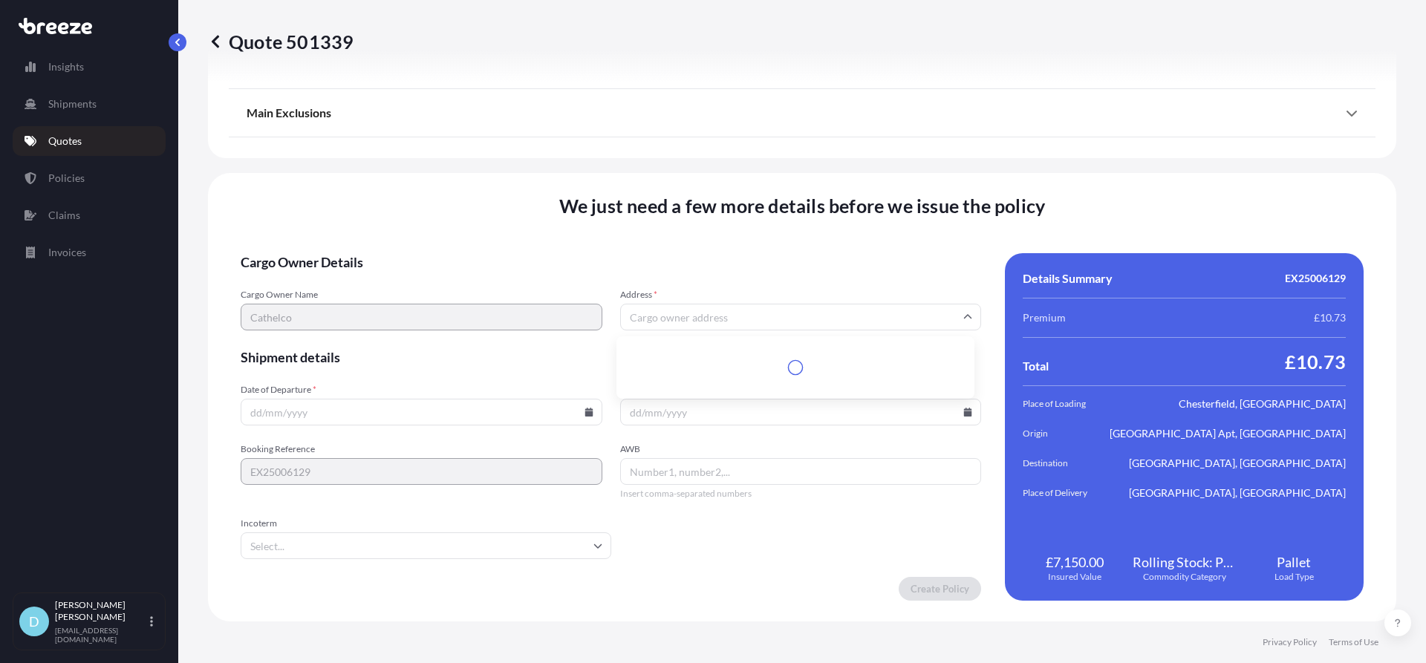
click at [704, 315] on input "Address *" at bounding box center [801, 317] width 362 height 27
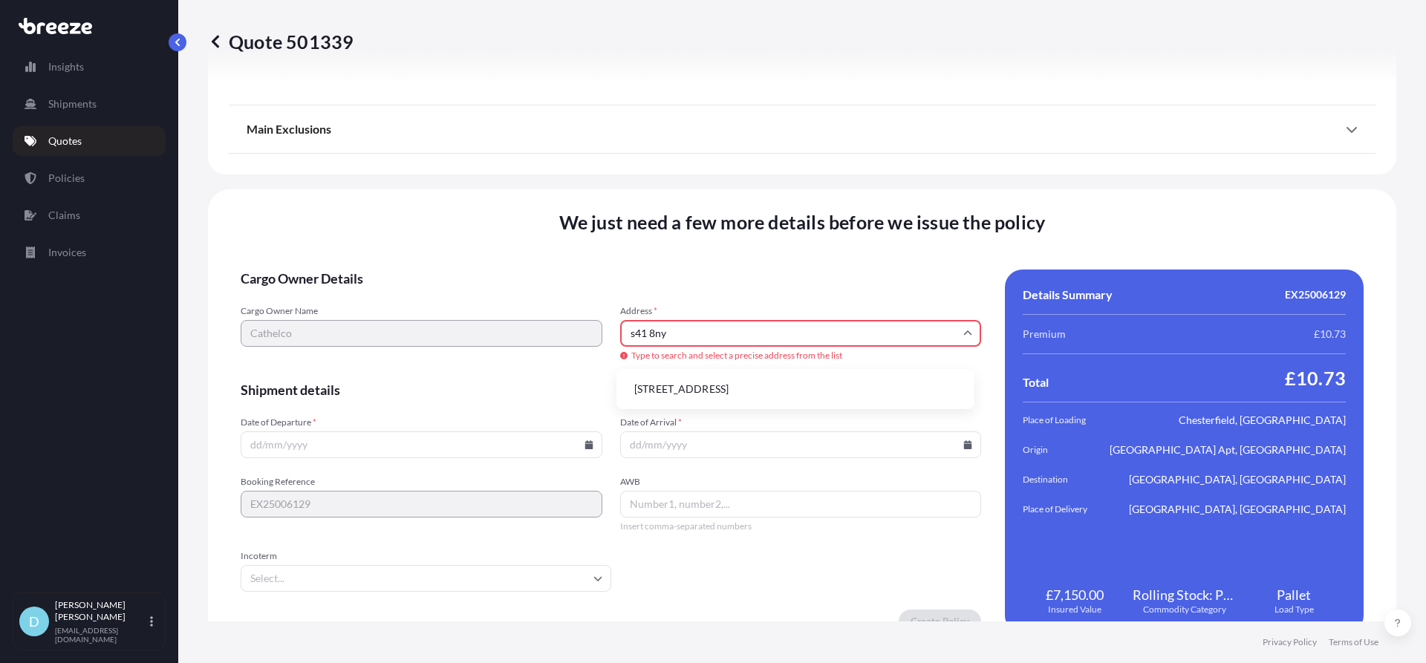
click at [679, 390] on li "[STREET_ADDRESS]" at bounding box center [795, 389] width 346 height 28
type input "[STREET_ADDRESS]"
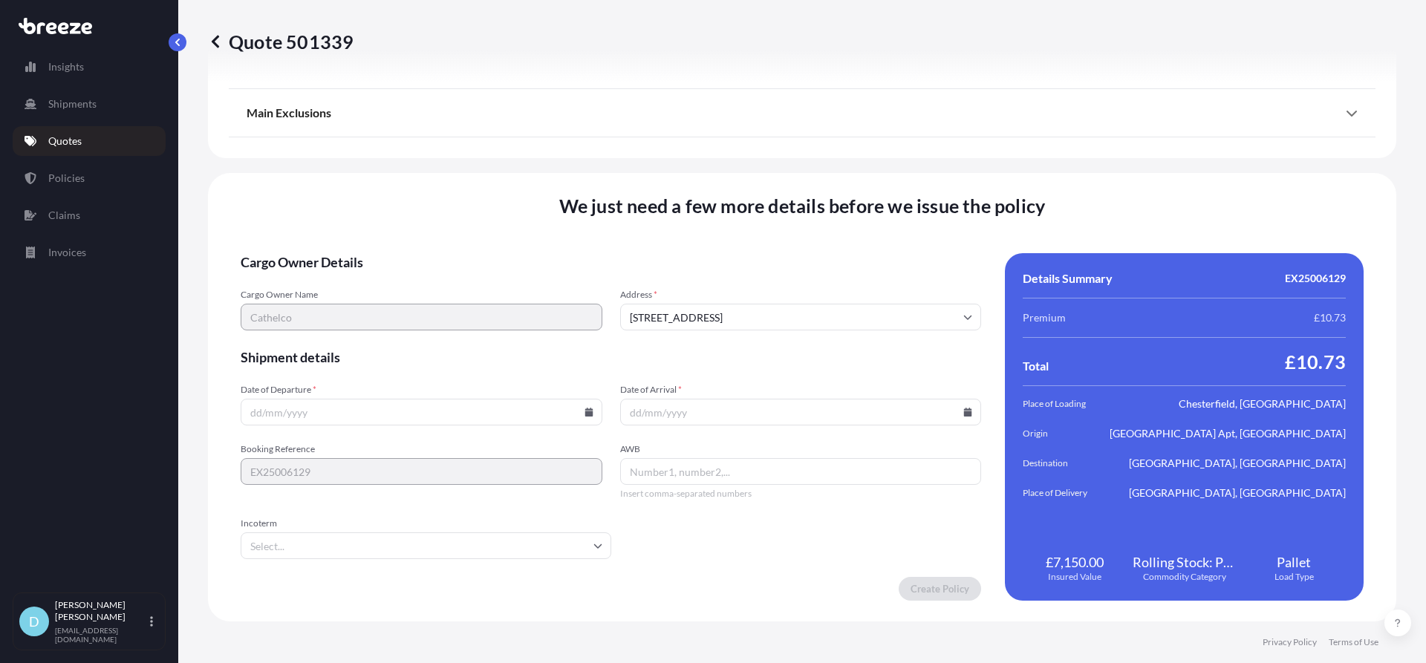
click at [371, 396] on div "Date of Departure *" at bounding box center [422, 405] width 362 height 42
click at [386, 406] on input "Date of Departure *" at bounding box center [422, 412] width 362 height 27
click at [598, 413] on input "Date of Departure *" at bounding box center [422, 412] width 362 height 27
click at [585, 415] on icon at bounding box center [588, 412] width 8 height 9
click at [313, 275] on button "13" at bounding box center [316, 280] width 24 height 24
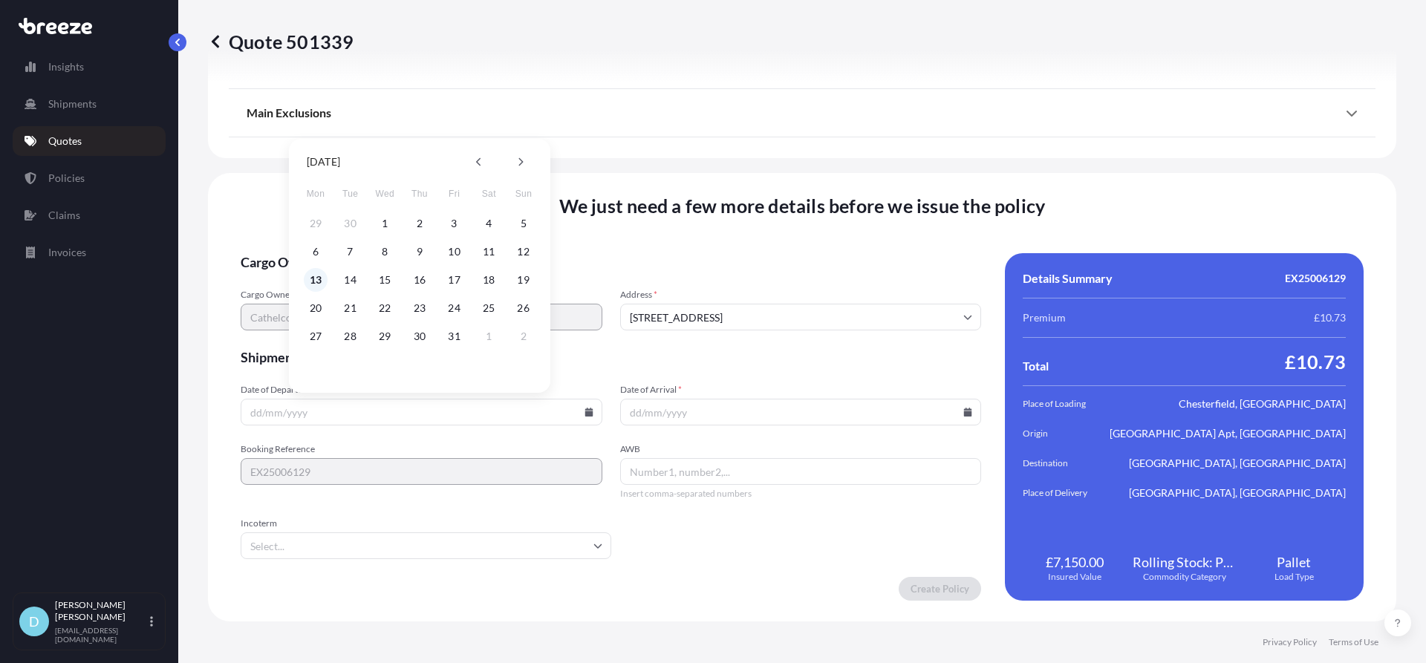
type input "[DATE]"
drag, startPoint x: 651, startPoint y: 423, endPoint x: 664, endPoint y: 409, distance: 19.4
click at [652, 423] on input "Date of Arrival *" at bounding box center [801, 412] width 362 height 27
click at [665, 409] on input "Date of Arrival *" at bounding box center [801, 412] width 362 height 27
click at [963, 406] on input "Date of Arrival *" at bounding box center [801, 412] width 362 height 27
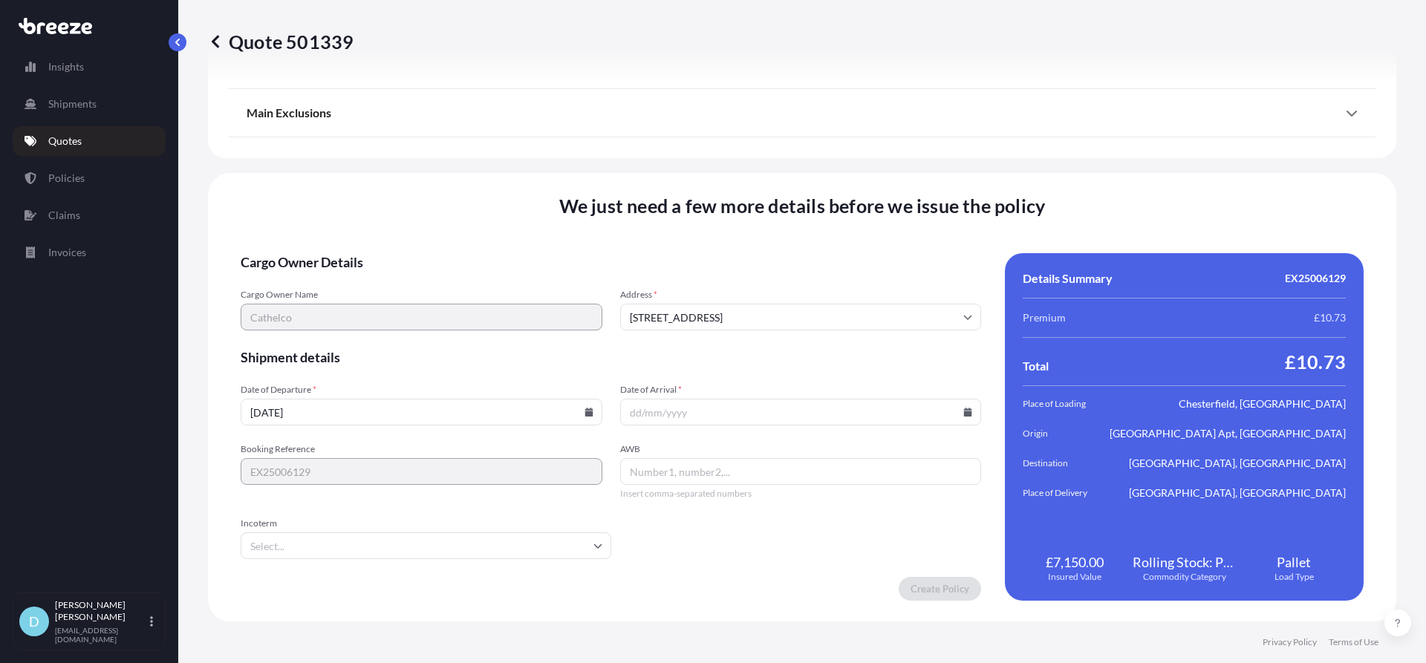
click at [964, 414] on icon at bounding box center [968, 412] width 8 height 9
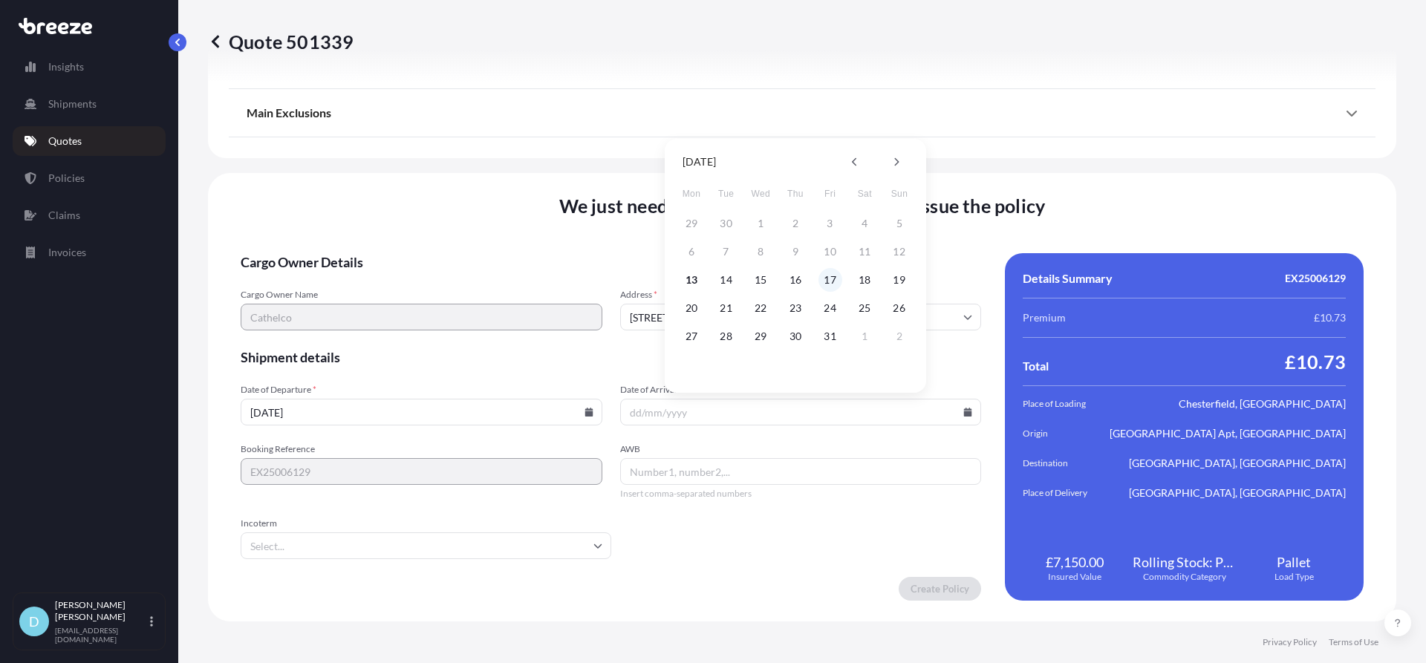
click at [820, 274] on button "17" at bounding box center [830, 280] width 24 height 24
type input "[DATE]"
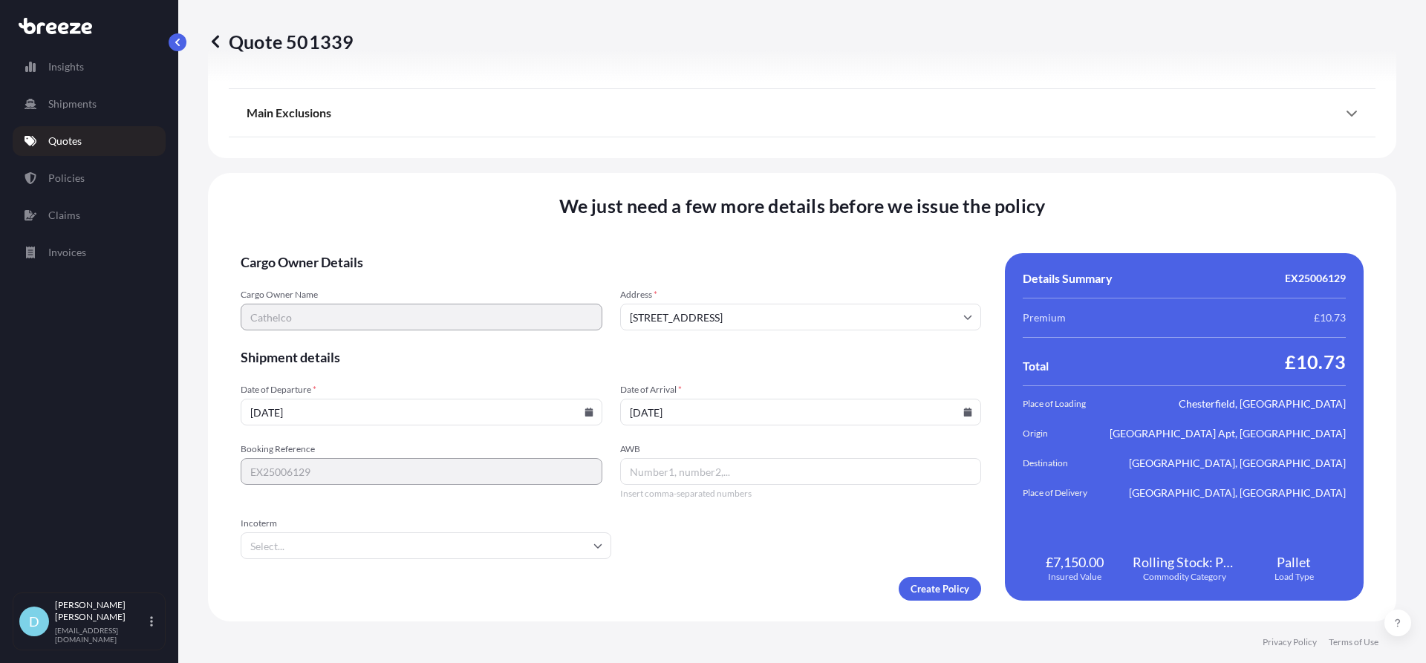
click at [924, 570] on form "Cargo Owner Details Cargo Owner Name Cathelco Address * [GEOGRAPHIC_DATA] Shipm…" at bounding box center [611, 427] width 740 height 348
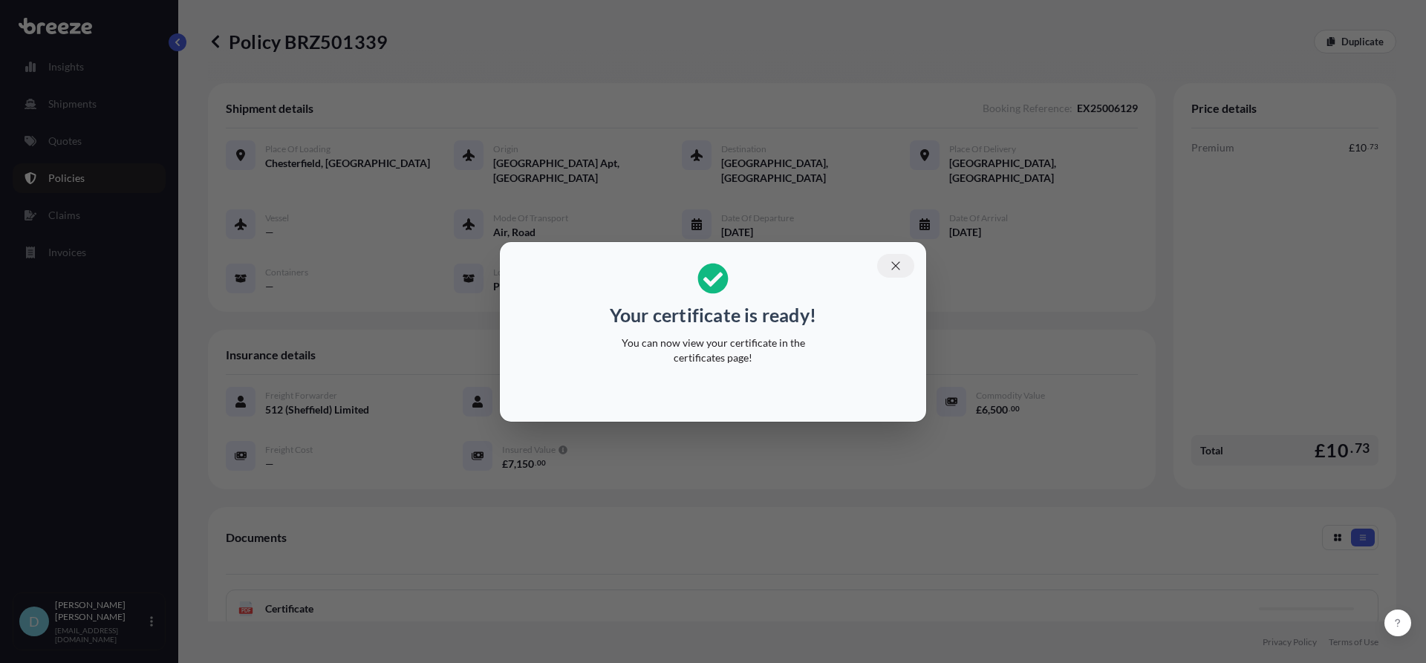
click at [904, 273] on button "button" at bounding box center [895, 266] width 37 height 24
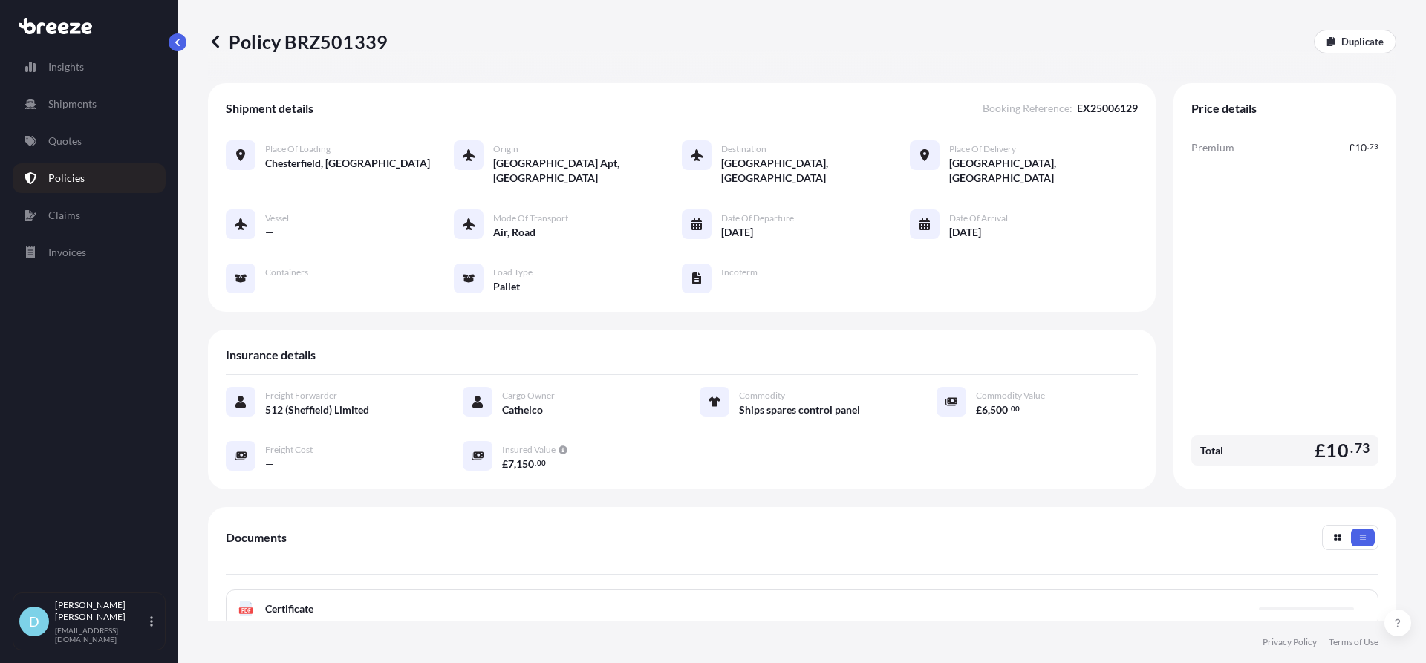
scroll to position [215, 0]
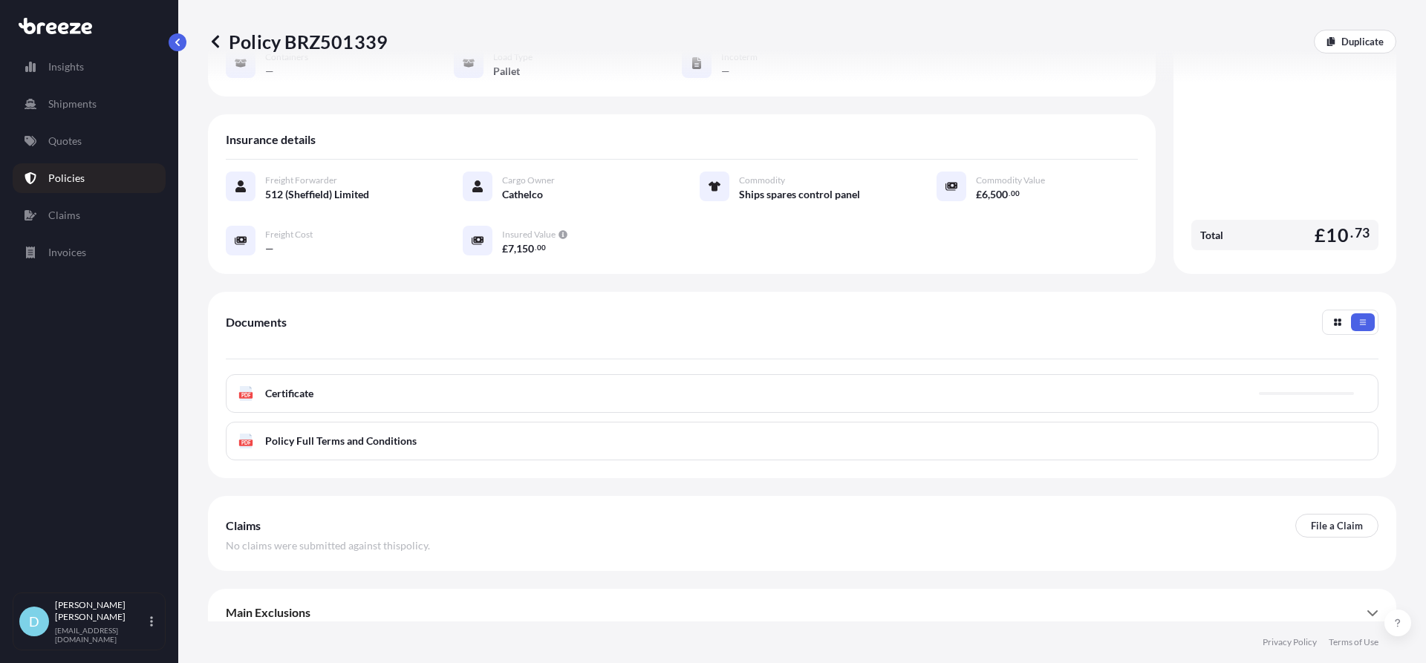
drag, startPoint x: 758, startPoint y: 385, endPoint x: 753, endPoint y: 376, distance: 9.7
click at [758, 385] on div "PDF Certificate" at bounding box center [802, 393] width 1152 height 39
click at [749, 374] on link "PDF Certificate [DATE]" at bounding box center [802, 393] width 1152 height 39
